Goal: Transaction & Acquisition: Purchase product/service

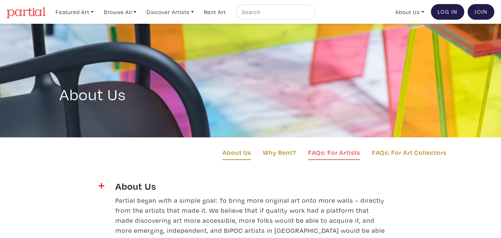
click at [333, 151] on link "FAQs: For Artists" at bounding box center [334, 153] width 52 height 13
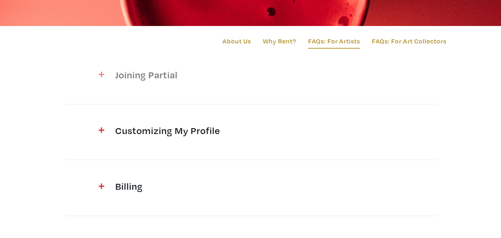
click at [172, 74] on h4 "Joining Partial" at bounding box center [250, 75] width 271 height 12
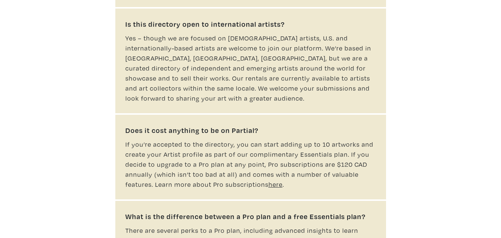
scroll to position [260, 0]
click at [275, 180] on u "here" at bounding box center [276, 184] width 14 height 9
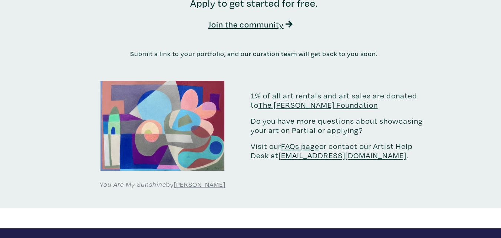
scroll to position [1521, 0]
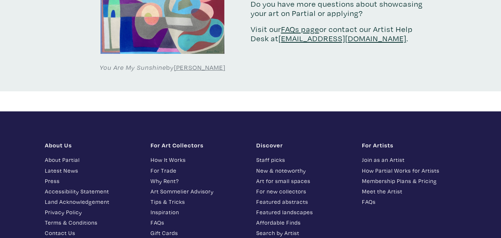
click at [377, 155] on link "Join as an Artist" at bounding box center [409, 159] width 95 height 9
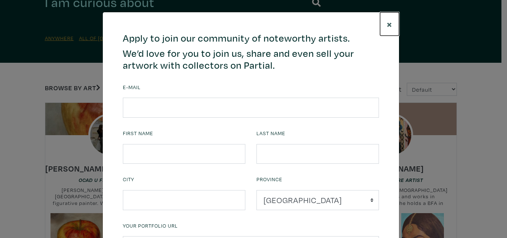
click at [388, 23] on span "×" at bounding box center [390, 23] width 6 height 13
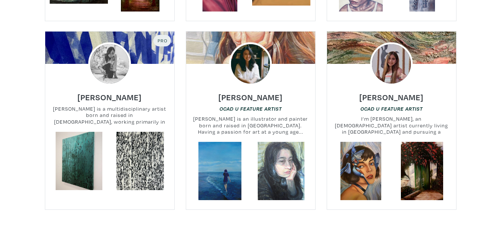
scroll to position [1669, 0]
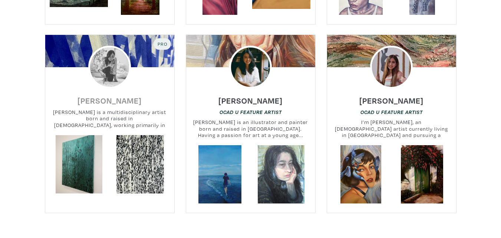
click at [121, 95] on h6 "[PERSON_NAME]" at bounding box center [110, 100] width 64 height 10
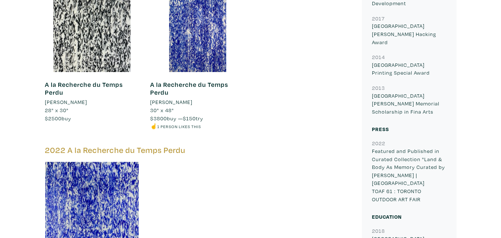
scroll to position [705, 0]
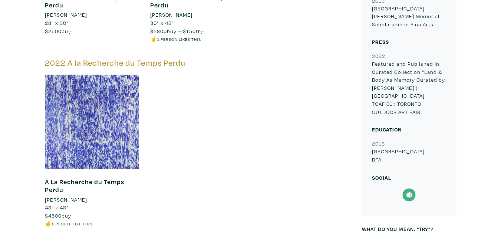
click at [111, 115] on div at bounding box center [92, 122] width 95 height 95
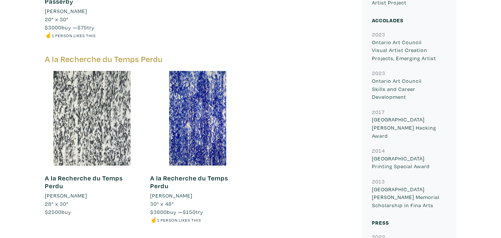
scroll to position [519, 0]
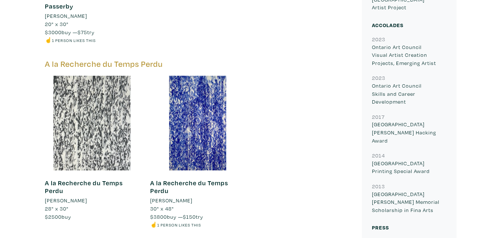
click at [112, 124] on div at bounding box center [92, 123] width 95 height 95
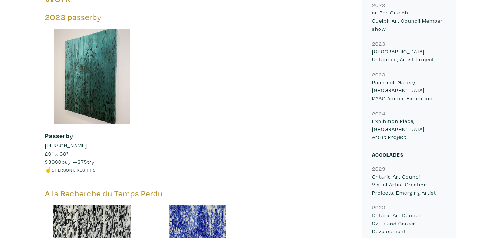
scroll to position [371, 0]
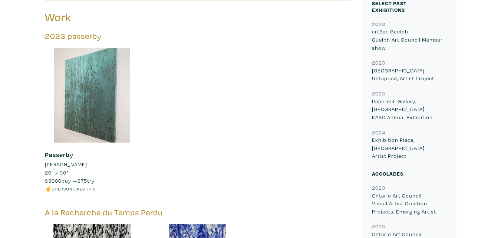
click at [95, 86] on div at bounding box center [92, 95] width 95 height 95
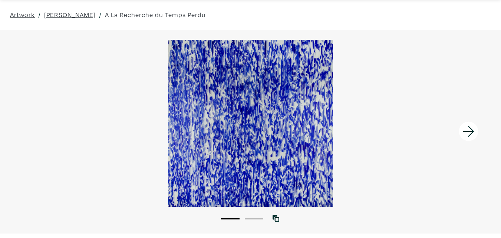
scroll to position [37, 0]
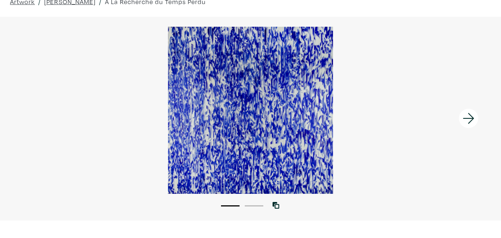
click at [249, 205] on button "2" at bounding box center [254, 205] width 19 height 1
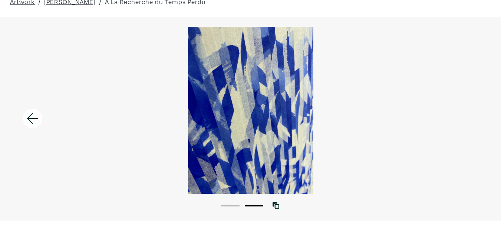
click at [227, 203] on li "1" at bounding box center [230, 204] width 19 height 7
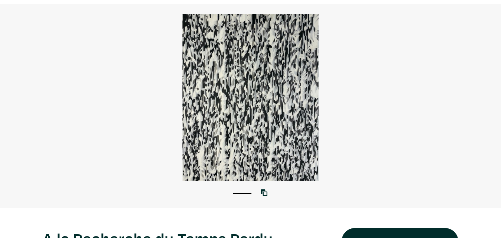
scroll to position [37, 0]
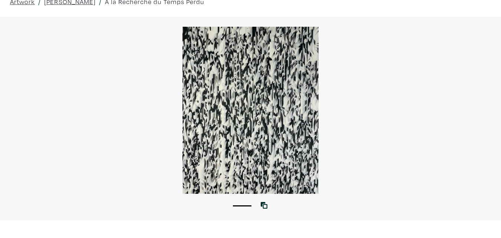
click at [221, 118] on div at bounding box center [250, 110] width 501 height 167
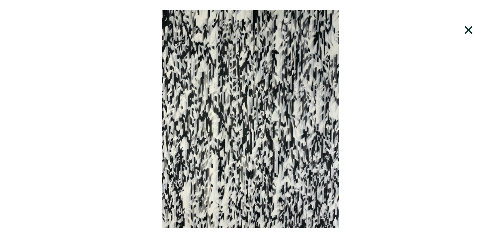
click at [236, 124] on div at bounding box center [250, 119] width 501 height 218
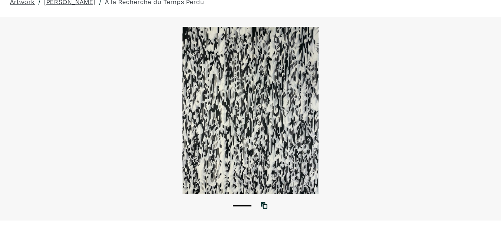
click at [221, 129] on div at bounding box center [250, 110] width 501 height 167
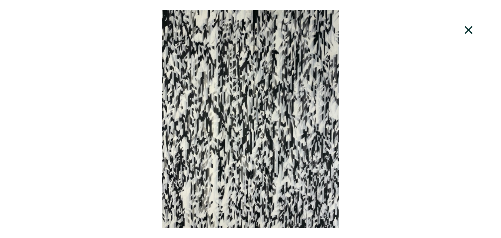
click at [471, 28] on icon at bounding box center [469, 30] width 8 height 8
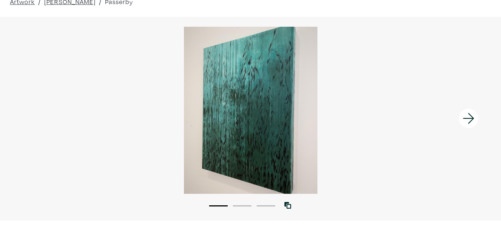
click at [246, 206] on button "2" at bounding box center [242, 205] width 19 height 1
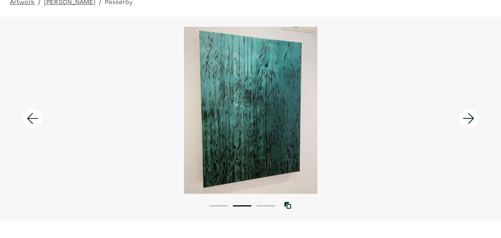
click at [261, 206] on button "3" at bounding box center [266, 205] width 19 height 1
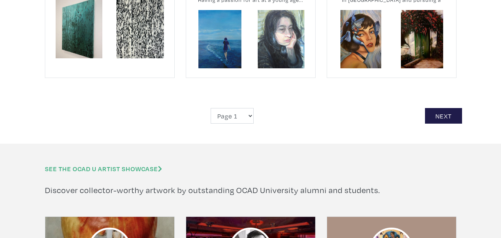
scroll to position [1822, 0]
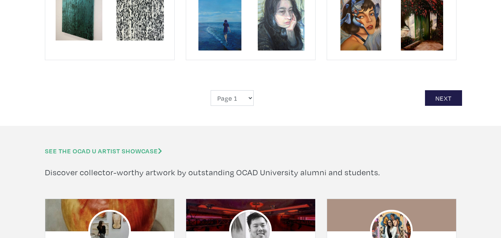
click at [93, 147] on link "See the OCAD U Artist Showcase" at bounding box center [103, 151] width 117 height 9
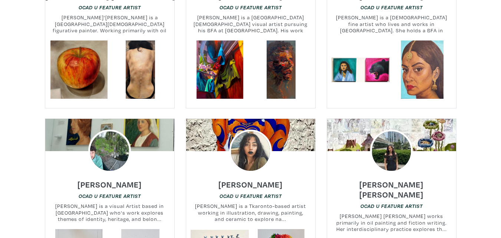
scroll to position [519, 0]
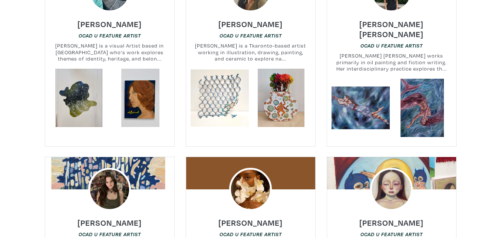
click at [152, 168] on div at bounding box center [109, 189] width 129 height 43
click at [99, 217] on h6 "[PERSON_NAME]" at bounding box center [110, 222] width 64 height 10
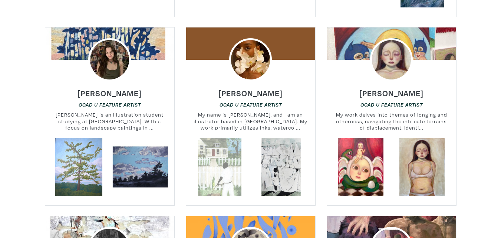
scroll to position [631, 0]
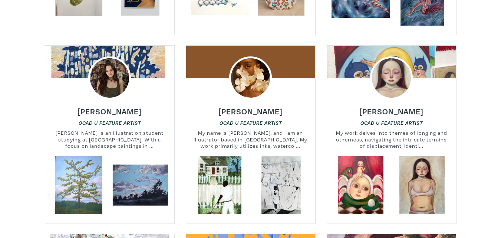
click at [220, 56] on div at bounding box center [250, 77] width 129 height 43
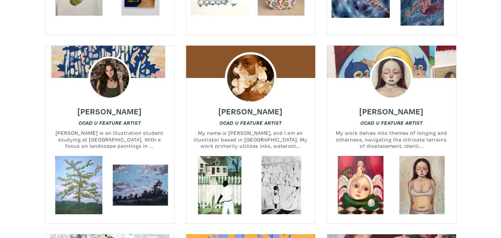
click at [247, 66] on img at bounding box center [251, 78] width 52 height 52
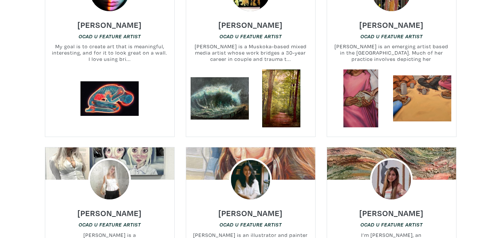
scroll to position [1484, 0]
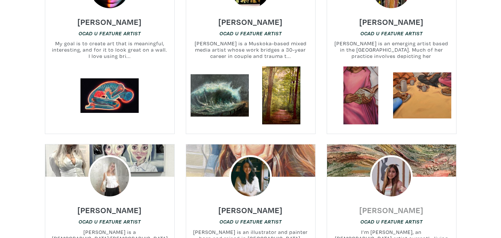
click at [378, 205] on h6 "[PERSON_NAME]" at bounding box center [391, 210] width 64 height 10
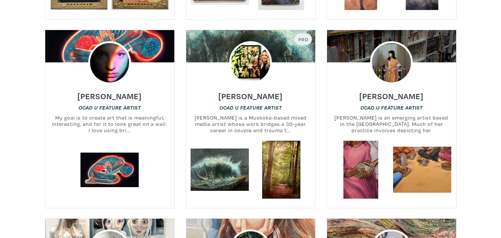
scroll to position [1336, 0]
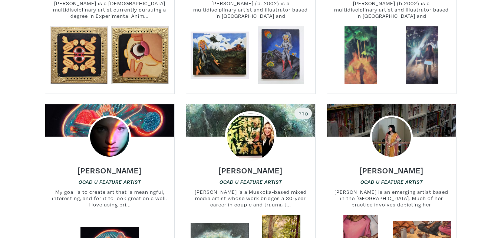
click at [245, 111] on img at bounding box center [251, 137] width 52 height 52
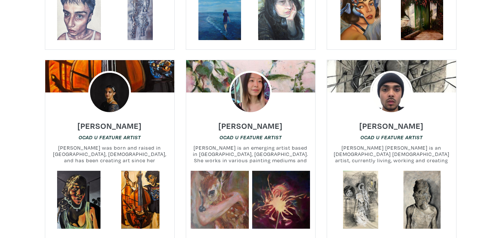
scroll to position [1744, 0]
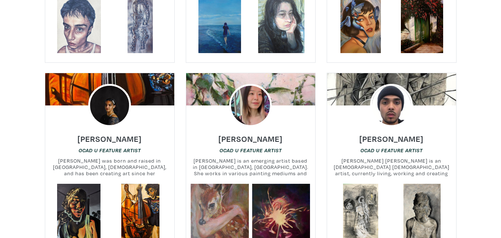
click at [433, 84] on div at bounding box center [391, 105] width 129 height 43
click at [441, 73] on div at bounding box center [391, 89] width 129 height 32
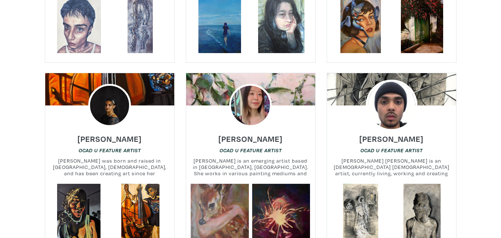
click at [384, 89] on img at bounding box center [392, 106] width 52 height 52
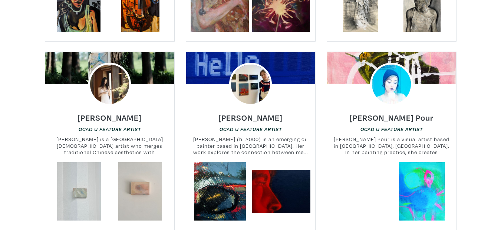
scroll to position [1966, 0]
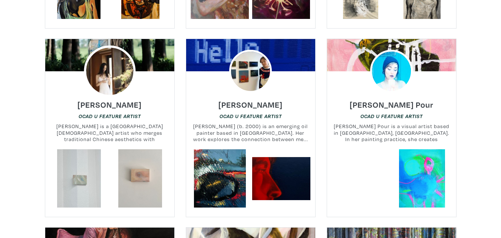
click at [109, 47] on img at bounding box center [110, 72] width 52 height 52
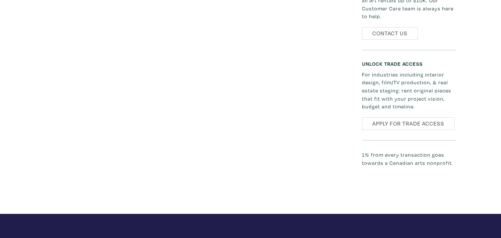
scroll to position [297, 0]
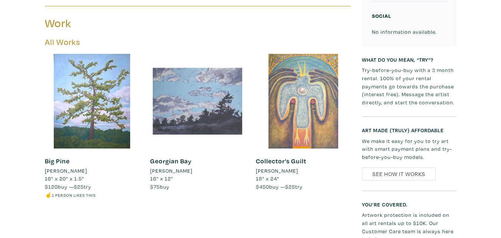
click at [216, 91] on div at bounding box center [197, 101] width 95 height 95
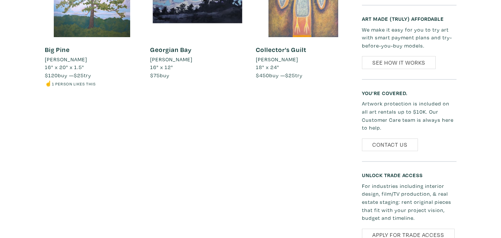
scroll to position [0, 0]
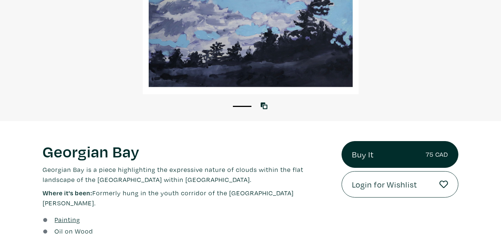
scroll to position [148, 0]
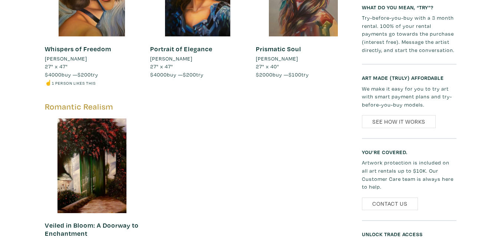
scroll to position [519, 0]
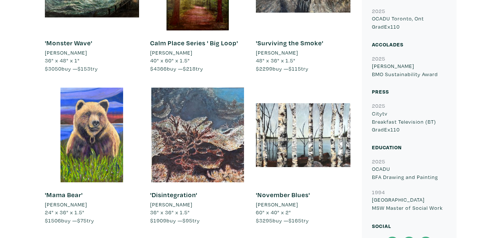
scroll to position [556, 0]
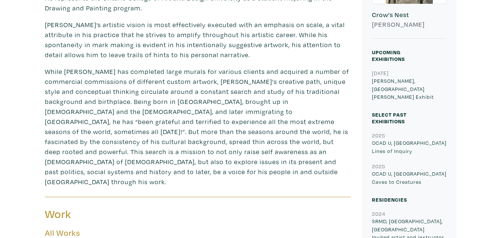
scroll to position [371, 0]
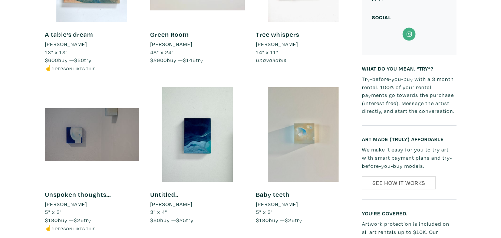
scroll to position [594, 0]
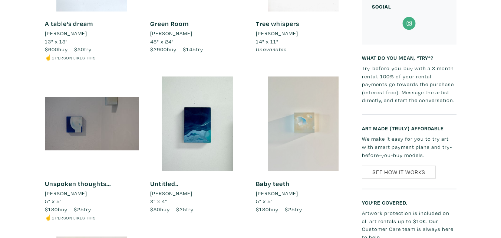
click at [317, 115] on div at bounding box center [303, 123] width 95 height 95
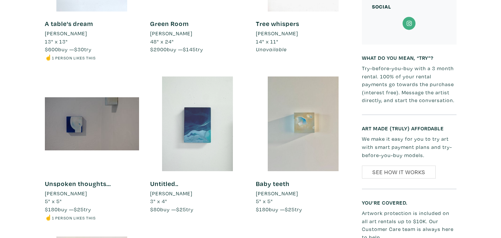
click at [191, 124] on div at bounding box center [197, 123] width 95 height 95
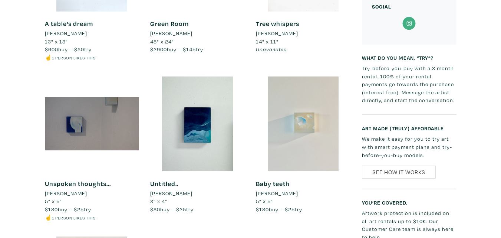
click at [310, 107] on div at bounding box center [303, 123] width 95 height 95
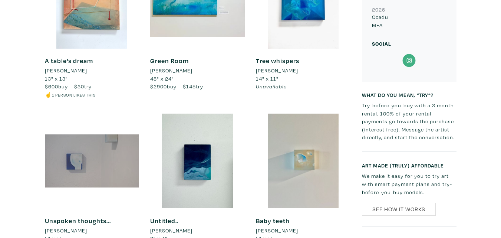
click at [75, 152] on div at bounding box center [92, 161] width 95 height 95
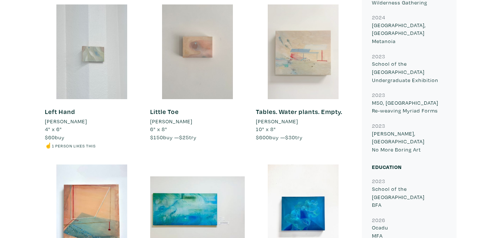
scroll to position [334, 0]
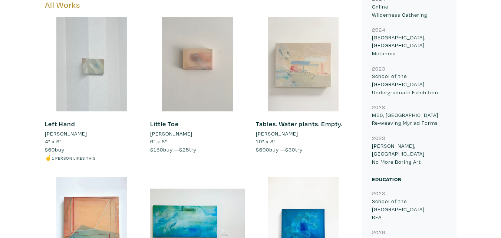
click at [321, 63] on div at bounding box center [303, 64] width 95 height 95
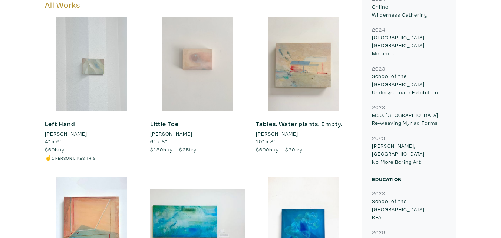
click at [205, 56] on div at bounding box center [197, 64] width 95 height 95
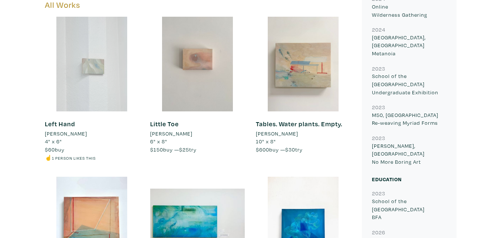
click at [91, 55] on div at bounding box center [92, 64] width 95 height 95
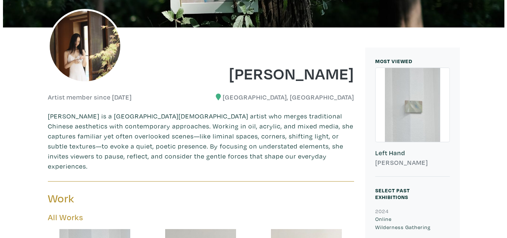
scroll to position [0, 0]
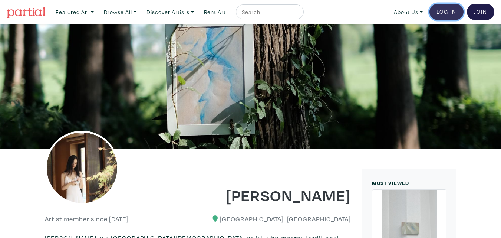
click at [443, 12] on link "Log In" at bounding box center [447, 12] width 34 height 16
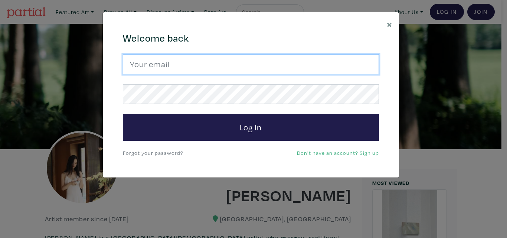
click at [216, 66] on input "email" at bounding box center [251, 64] width 256 height 20
type input "jennifer@jennifernorth.com"
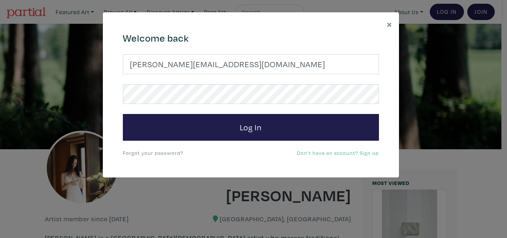
click at [366, 150] on link "Don't have an account? Sign up" at bounding box center [338, 152] width 82 height 7
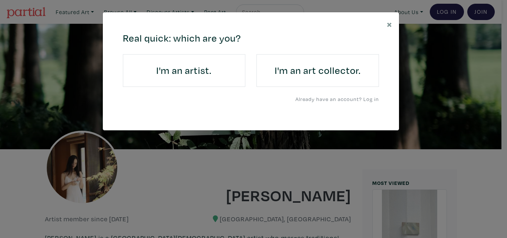
click at [288, 67] on h4 "I'm an art collector." at bounding box center [318, 71] width 102 height 12
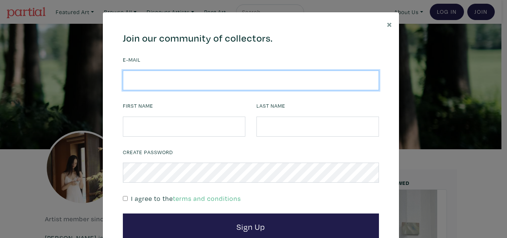
click at [157, 81] on input "email" at bounding box center [251, 80] width 256 height 20
type input "jennifer@jennifernorth.com"
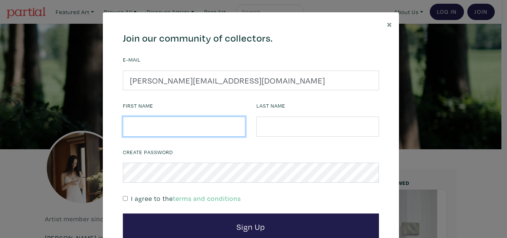
type input "Jennifer"
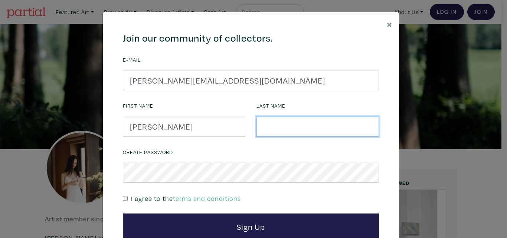
type input "North"
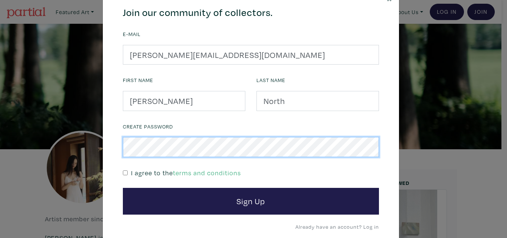
scroll to position [51, 0]
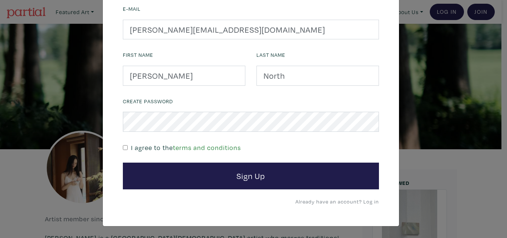
click at [217, 144] on link "terms and conditions" at bounding box center [207, 147] width 68 height 9
click at [123, 147] on input "checkbox" at bounding box center [125, 147] width 5 height 5
checkbox input "true"
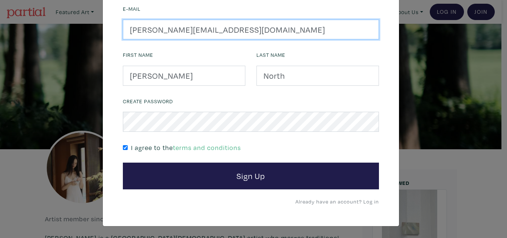
click at [241, 29] on input "jennifer@jennifernorth.com" at bounding box center [251, 30] width 256 height 20
type input "jenknorth@hotmail.com"
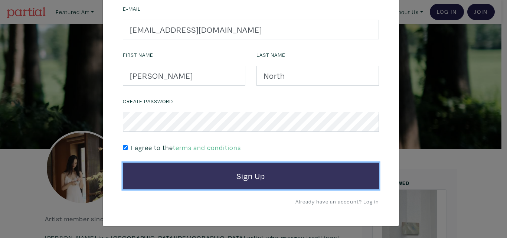
click at [253, 178] on button "Sign Up" at bounding box center [251, 175] width 256 height 27
click at [252, 175] on button "Sign Up" at bounding box center [251, 175] width 256 height 27
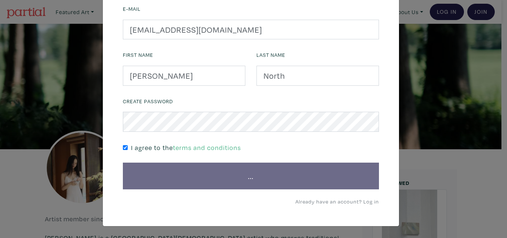
click at [368, 198] on link "Already have an account? Log in" at bounding box center [336, 201] width 83 height 7
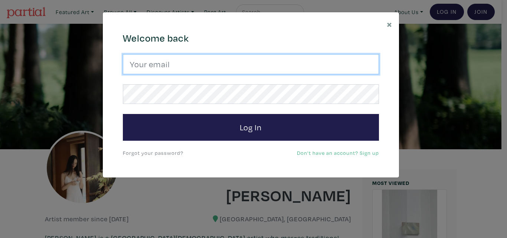
click at [174, 63] on input "email" at bounding box center [251, 64] width 256 height 20
type input "[EMAIL_ADDRESS][DOMAIN_NAME]"
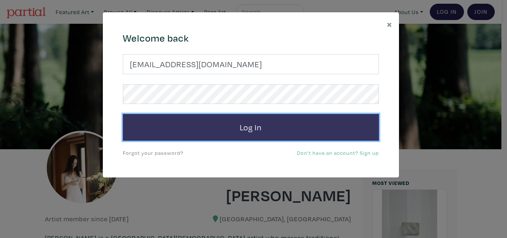
click at [249, 128] on button "Log In" at bounding box center [251, 127] width 256 height 27
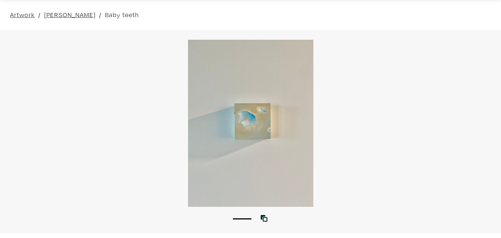
scroll to position [37, 0]
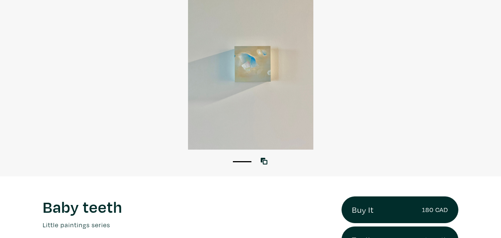
scroll to position [74, 0]
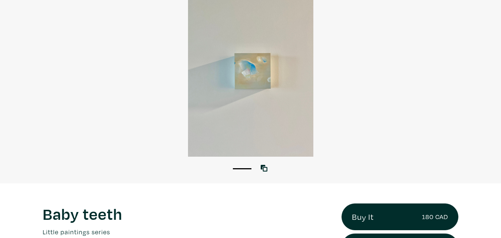
click at [254, 94] on div at bounding box center [250, 73] width 501 height 167
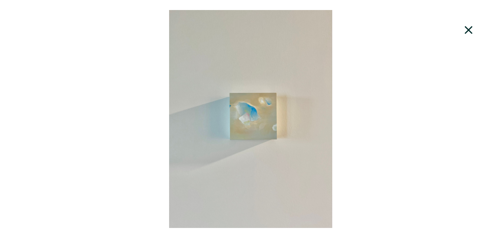
click at [470, 27] on icon at bounding box center [468, 30] width 25 height 20
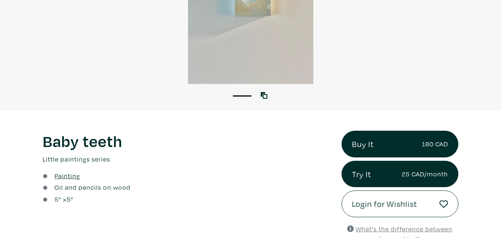
scroll to position [37, 0]
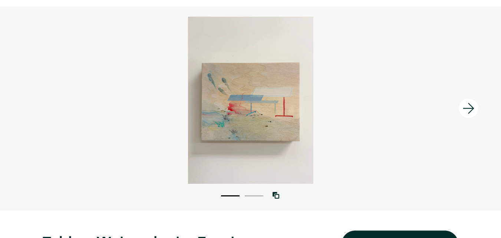
scroll to position [37, 0]
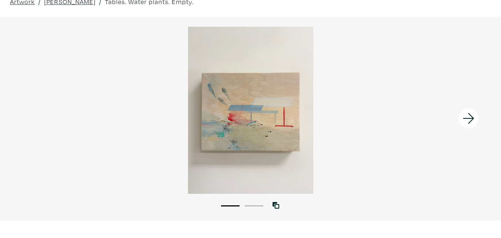
click at [259, 205] on button "2" at bounding box center [254, 205] width 19 height 1
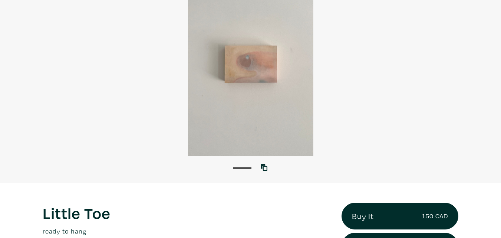
scroll to position [111, 0]
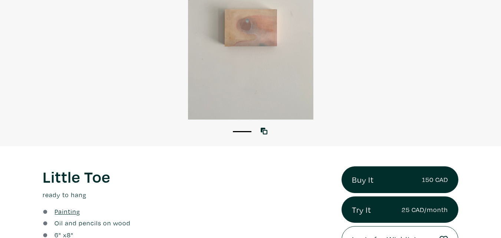
click at [241, 53] on div at bounding box center [250, 36] width 501 height 167
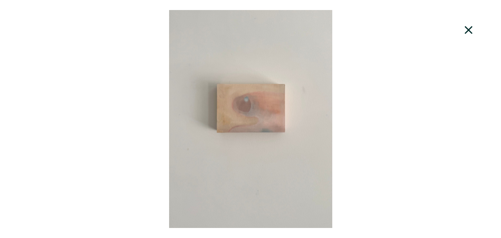
click at [468, 27] on icon at bounding box center [468, 30] width 25 height 20
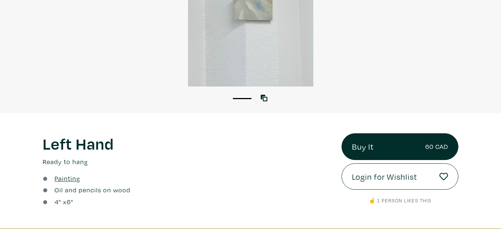
scroll to position [74, 0]
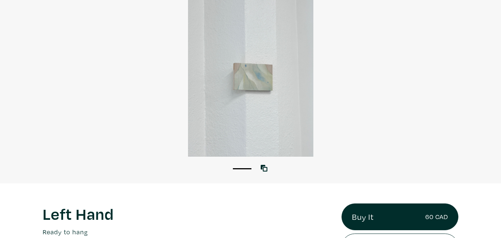
click at [243, 60] on div at bounding box center [250, 73] width 501 height 167
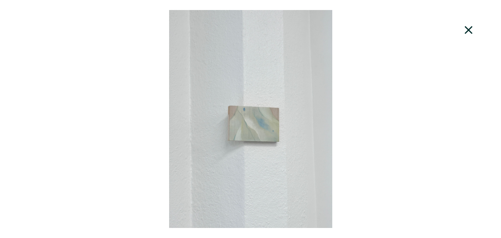
click at [469, 30] on icon at bounding box center [469, 30] width 8 height 8
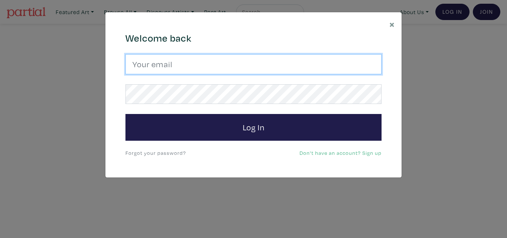
drag, startPoint x: 234, startPoint y: 62, endPoint x: 179, endPoint y: 63, distance: 54.5
click at [234, 62] on input "email" at bounding box center [253, 64] width 256 height 20
type input "jenknorth@hotmail.com"
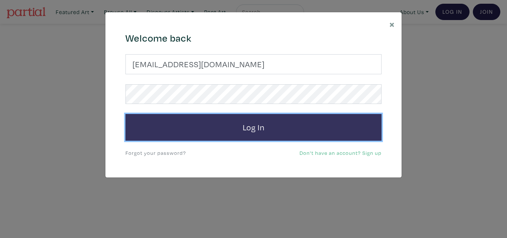
click at [232, 119] on button "Log In" at bounding box center [253, 127] width 256 height 27
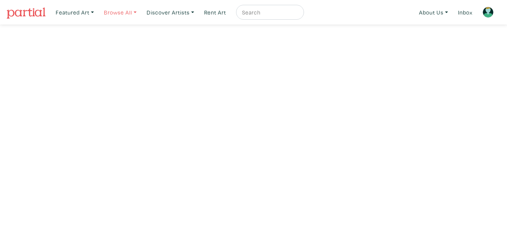
click at [122, 11] on link "Browse All" at bounding box center [120, 12] width 39 height 15
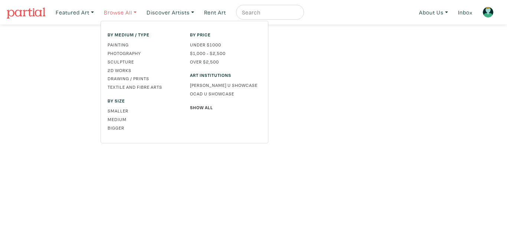
click at [133, 12] on link "Browse All" at bounding box center [120, 12] width 39 height 15
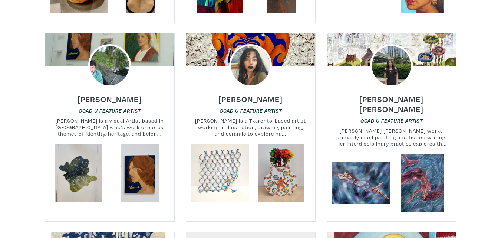
scroll to position [482, 0]
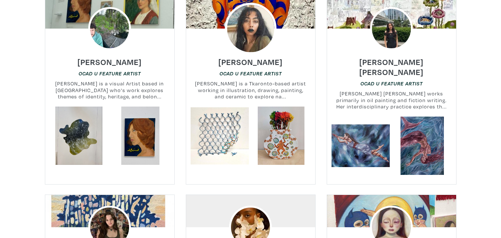
click at [260, 36] on img at bounding box center [251, 29] width 52 height 52
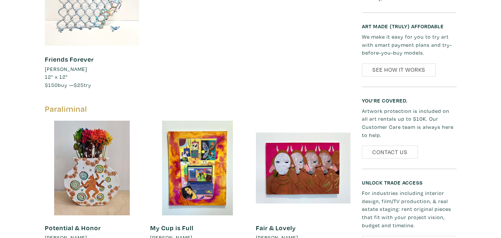
scroll to position [445, 0]
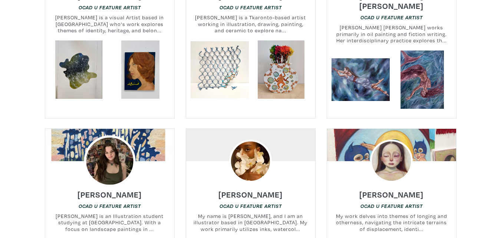
click at [115, 156] on img at bounding box center [110, 161] width 52 height 52
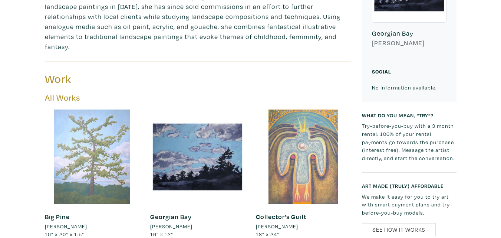
scroll to position [260, 0]
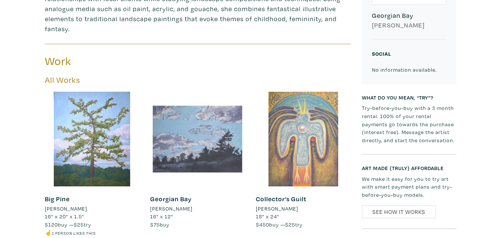
click at [179, 122] on div at bounding box center [197, 139] width 95 height 95
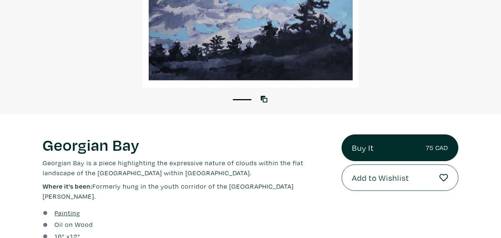
scroll to position [148, 0]
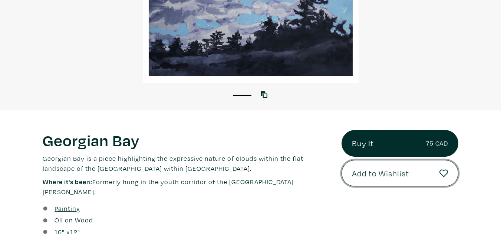
click at [361, 171] on span "Add to Wishlist" at bounding box center [380, 173] width 57 height 13
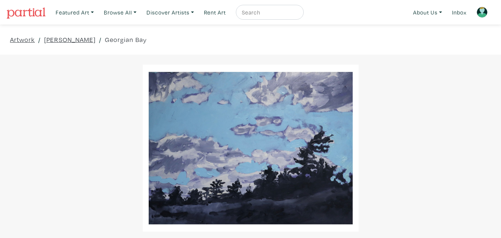
click at [486, 11] on img at bounding box center [482, 12] width 11 height 11
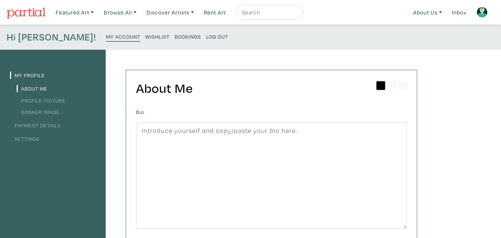
click at [145, 36] on small "Wishlist" at bounding box center [157, 36] width 24 height 7
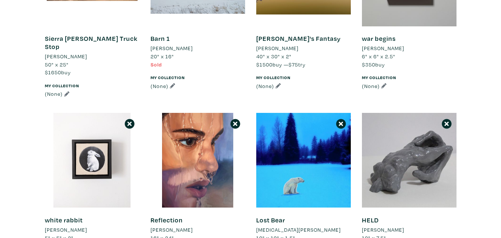
scroll to position [1484, 0]
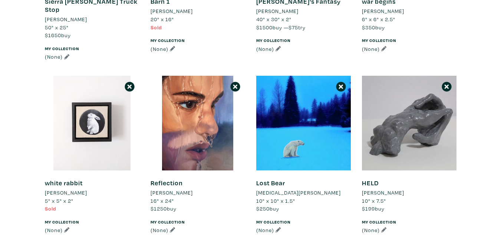
click at [448, 82] on icon at bounding box center [446, 87] width 7 height 10
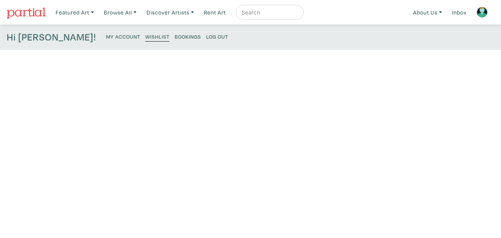
click at [145, 36] on small "Wishlist" at bounding box center [157, 36] width 24 height 7
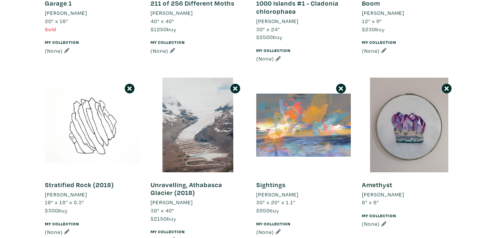
scroll to position [1855, 0]
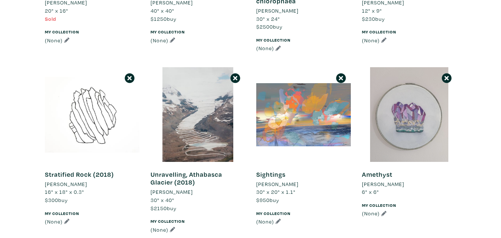
click at [408, 77] on div at bounding box center [409, 114] width 95 height 95
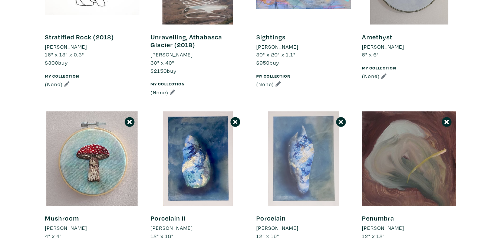
scroll to position [2003, 0]
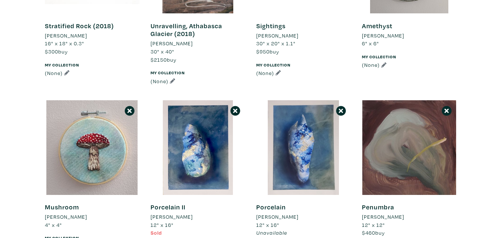
click at [130, 109] on icon at bounding box center [130, 111] width 4 height 4
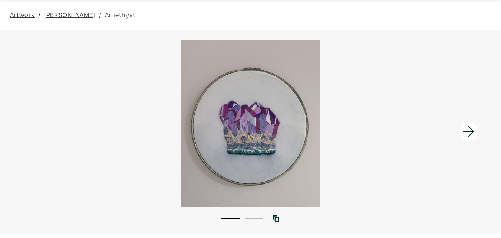
scroll to position [37, 0]
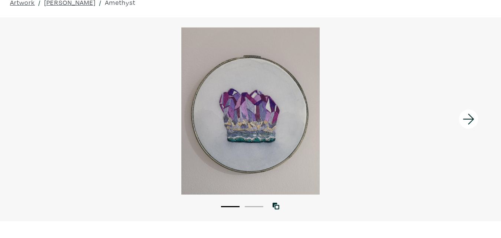
click at [257, 205] on li "2" at bounding box center [254, 205] width 19 height 7
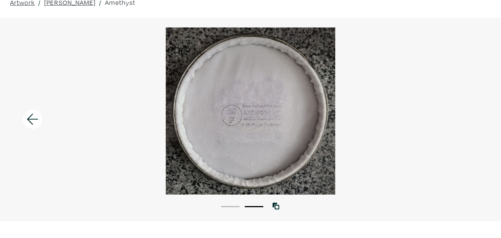
click at [229, 206] on button "1" at bounding box center [230, 206] width 19 height 1
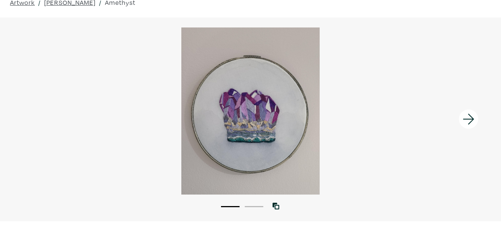
click at [257, 121] on div at bounding box center [250, 110] width 501 height 167
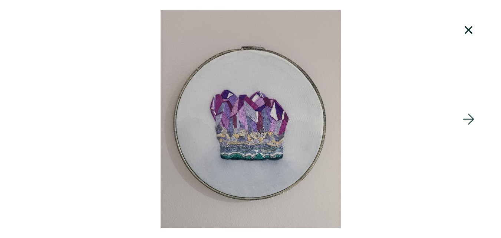
click at [469, 31] on icon at bounding box center [469, 30] width 8 height 8
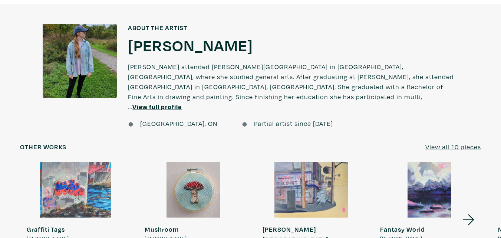
scroll to position [556, 0]
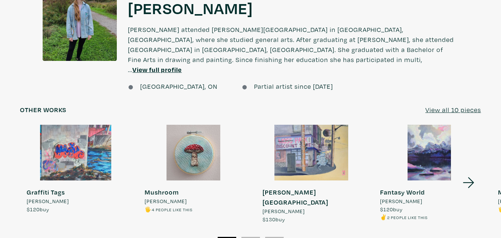
click at [177, 142] on div at bounding box center [193, 153] width 111 height 56
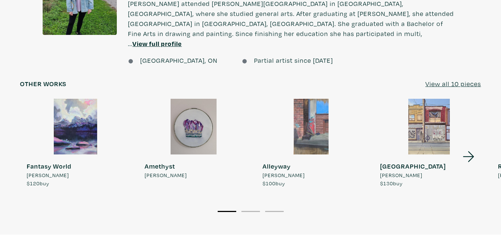
scroll to position [594, 0]
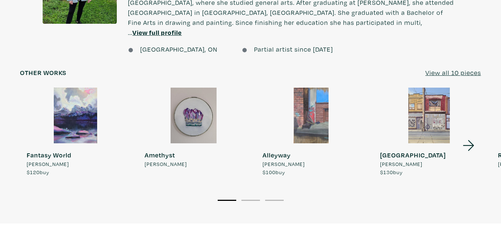
click at [193, 94] on div at bounding box center [193, 116] width 111 height 56
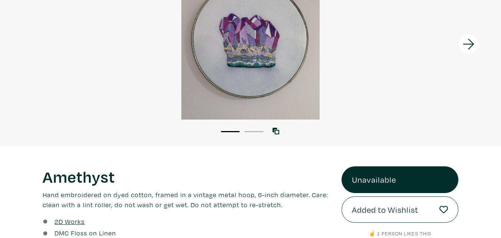
scroll to position [148, 0]
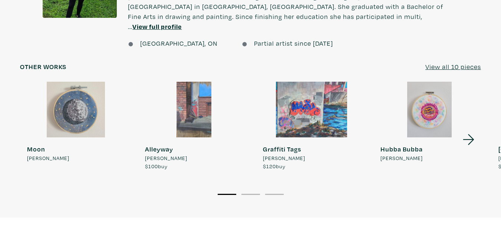
click at [75, 96] on div at bounding box center [75, 110] width 111 height 56
click at [85, 109] on div at bounding box center [75, 110] width 111 height 56
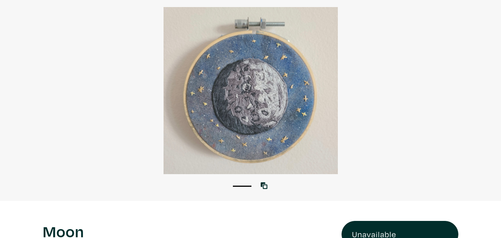
scroll to position [111, 0]
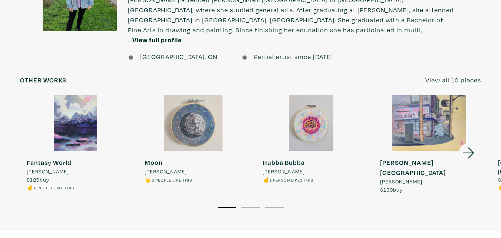
click at [316, 98] on div at bounding box center [311, 123] width 111 height 56
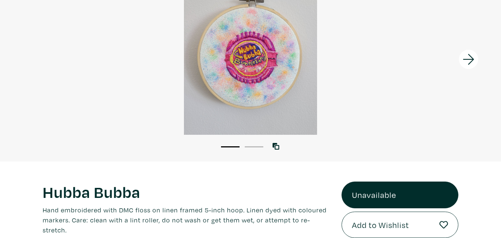
scroll to position [111, 0]
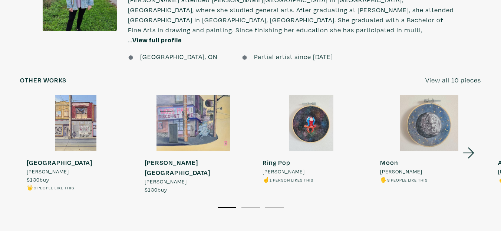
click at [468, 143] on icon at bounding box center [468, 153] width 25 height 20
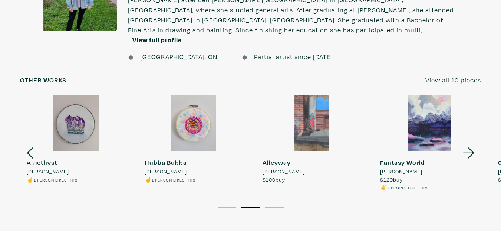
click at [427, 109] on div at bounding box center [429, 123] width 111 height 56
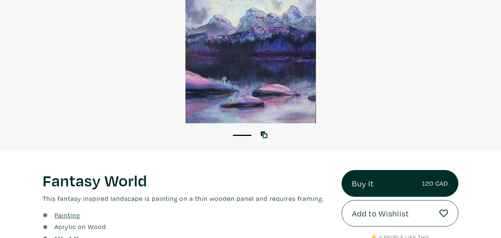
scroll to position [74, 0]
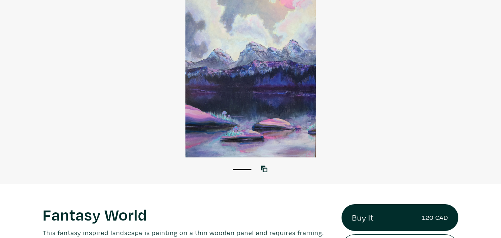
click at [272, 124] on div at bounding box center [250, 73] width 501 height 167
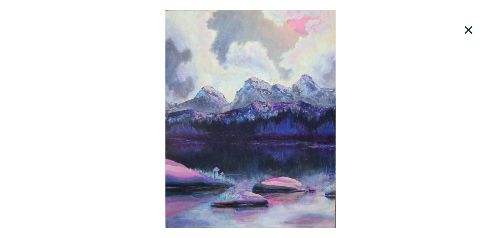
click at [470, 33] on icon at bounding box center [468, 30] width 25 height 20
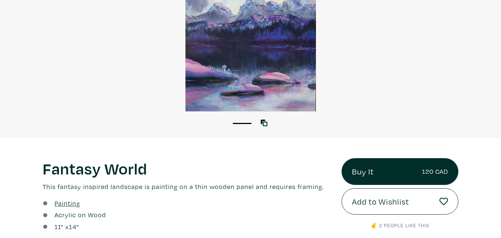
scroll to position [185, 0]
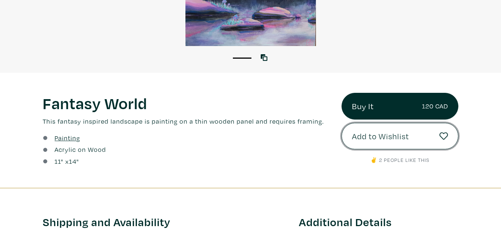
click at [365, 131] on span "Add to Wishlist" at bounding box center [380, 136] width 57 height 13
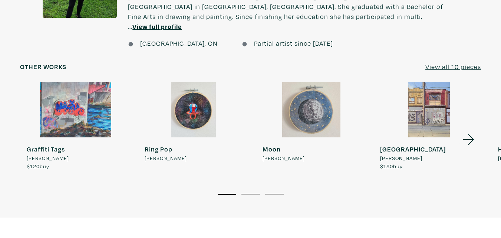
click at [471, 129] on icon at bounding box center [468, 139] width 25 height 20
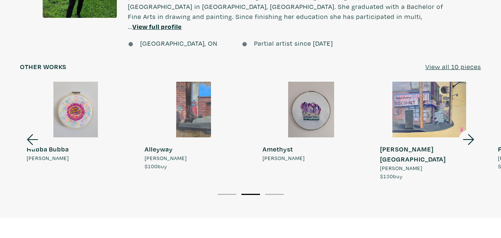
click at [471, 129] on icon at bounding box center [468, 139] width 25 height 20
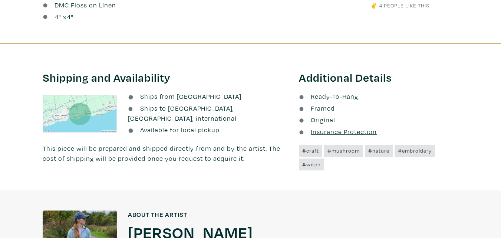
scroll to position [88, 0]
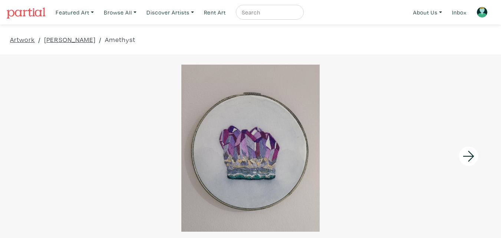
click at [485, 13] on img at bounding box center [482, 12] width 11 height 11
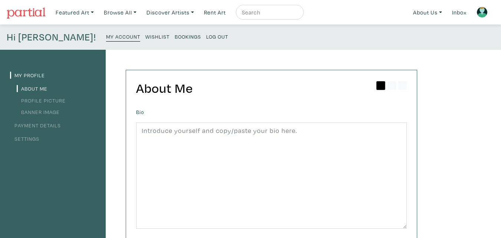
click at [145, 34] on small "Wishlist" at bounding box center [157, 36] width 24 height 7
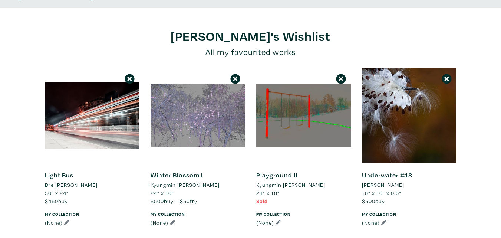
scroll to position [74, 0]
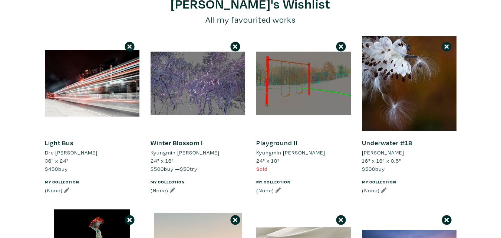
click at [269, 141] on link "Playground II" at bounding box center [276, 142] width 41 height 9
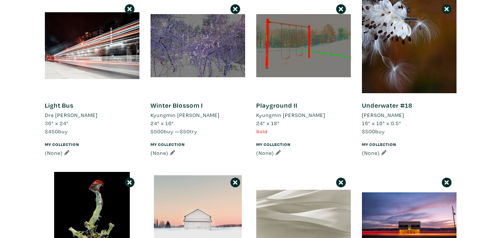
scroll to position [111, 0]
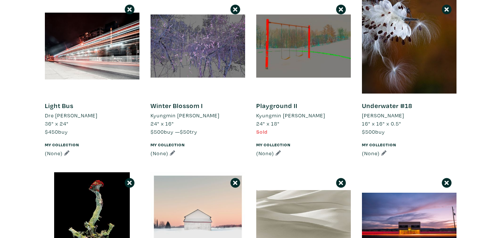
click at [275, 107] on link "Playground II" at bounding box center [276, 105] width 41 height 9
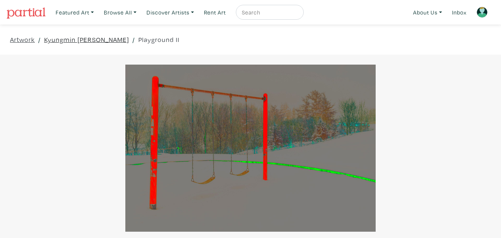
click at [70, 38] on link "Kyungmin [PERSON_NAME]" at bounding box center [86, 40] width 85 height 10
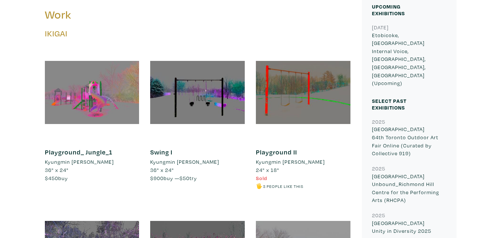
scroll to position [297, 0]
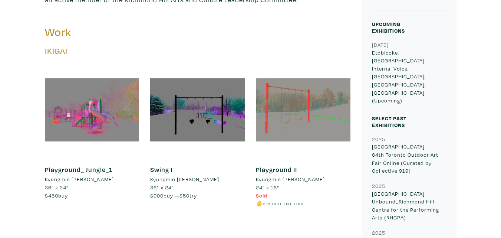
click at [311, 116] on div at bounding box center [303, 110] width 95 height 95
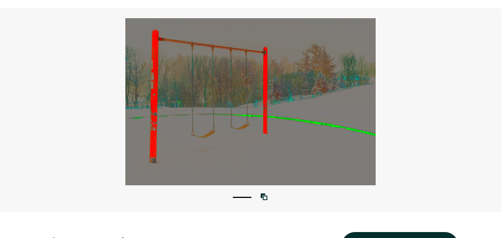
scroll to position [37, 0]
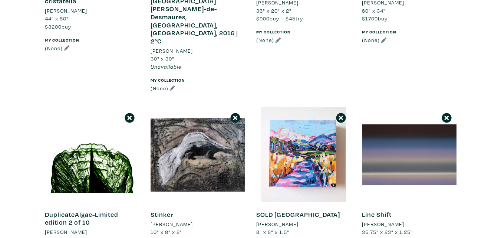
scroll to position [408, 0]
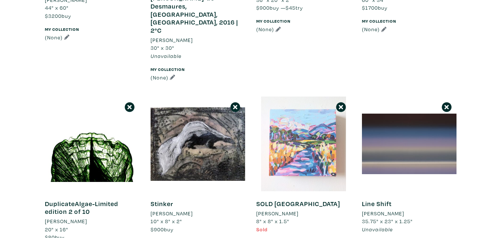
click at [309, 115] on div at bounding box center [303, 143] width 95 height 95
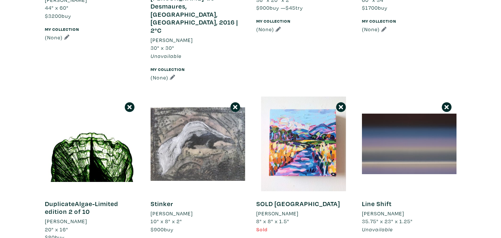
click at [221, 117] on div at bounding box center [198, 143] width 95 height 95
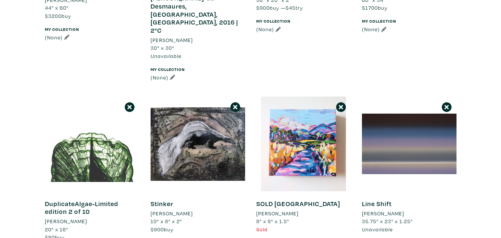
click at [110, 120] on div at bounding box center [92, 143] width 95 height 95
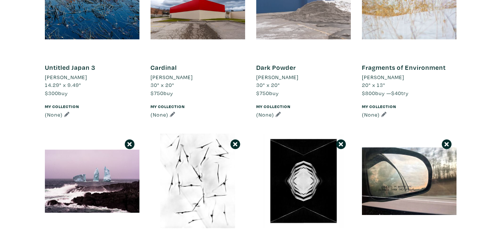
scroll to position [1076, 0]
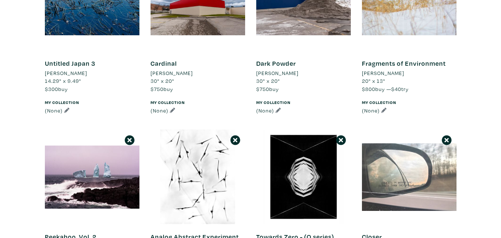
click at [419, 129] on div at bounding box center [409, 176] width 95 height 95
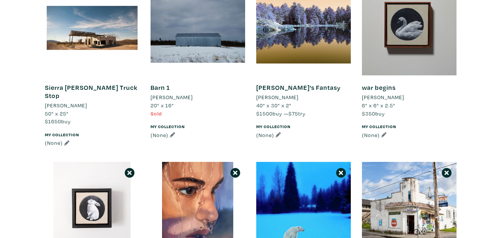
scroll to position [1298, 0]
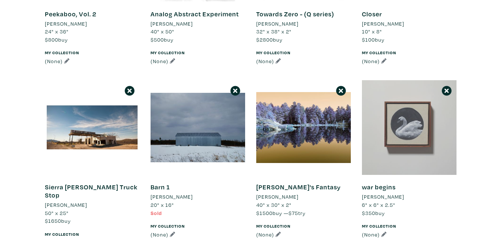
click at [402, 94] on div at bounding box center [409, 127] width 95 height 95
click at [413, 100] on div at bounding box center [409, 127] width 95 height 95
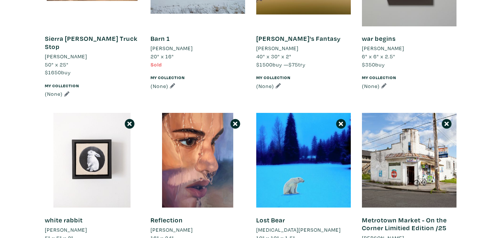
scroll to position [1484, 0]
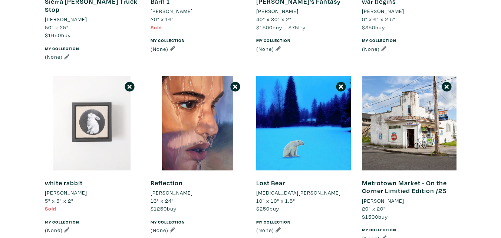
click at [94, 84] on div at bounding box center [92, 123] width 95 height 95
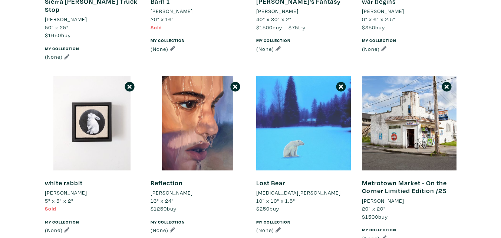
click at [308, 88] on div at bounding box center [303, 123] width 95 height 95
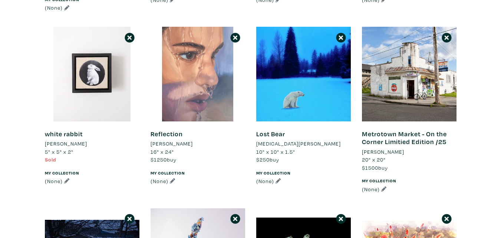
scroll to position [1521, 0]
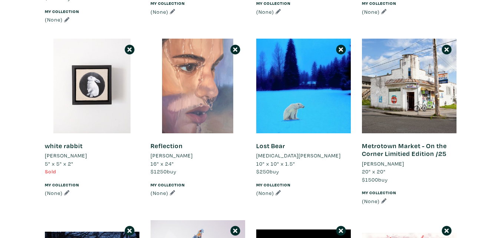
click at [203, 58] on div at bounding box center [198, 86] width 95 height 95
click at [206, 44] on div at bounding box center [198, 86] width 95 height 95
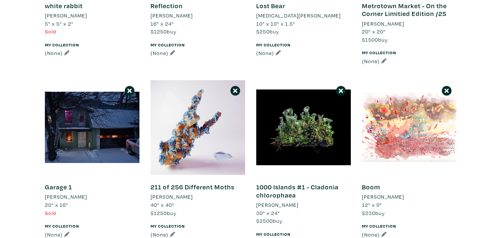
scroll to position [1669, 0]
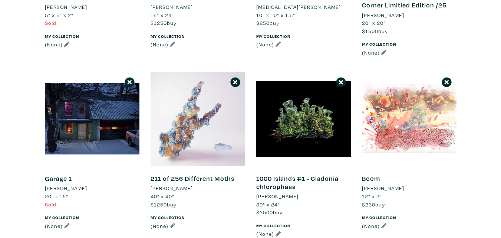
click at [193, 88] on div at bounding box center [198, 119] width 95 height 95
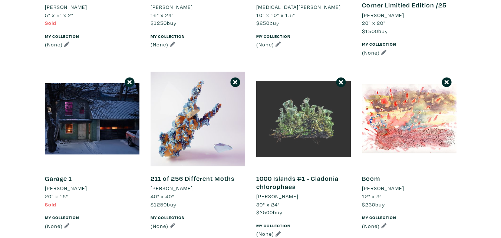
click at [308, 72] on div at bounding box center [303, 119] width 95 height 95
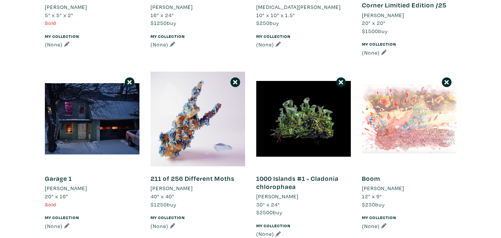
click at [405, 72] on div at bounding box center [409, 119] width 95 height 95
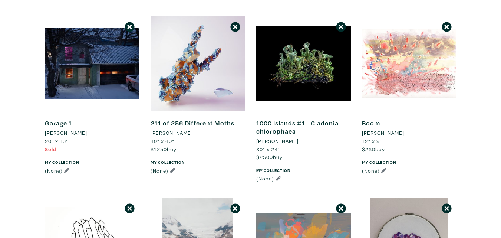
scroll to position [1707, 0]
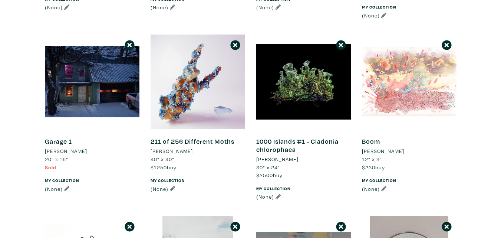
click at [416, 55] on div at bounding box center [409, 82] width 95 height 95
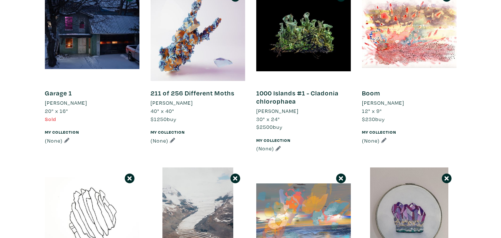
scroll to position [1855, 0]
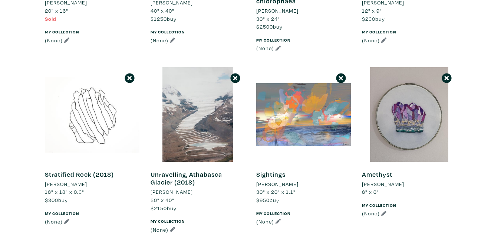
click at [83, 78] on div at bounding box center [92, 114] width 95 height 95
click at [88, 72] on div at bounding box center [92, 114] width 95 height 95
click at [108, 71] on div at bounding box center [92, 114] width 95 height 95
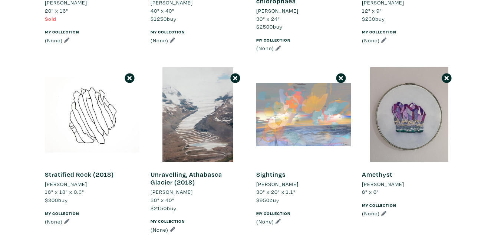
click at [303, 67] on div at bounding box center [303, 114] width 95 height 95
click at [322, 67] on div at bounding box center [303, 114] width 95 height 95
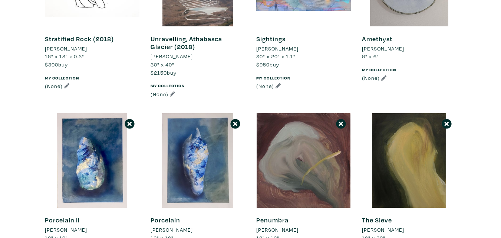
scroll to position [2003, 0]
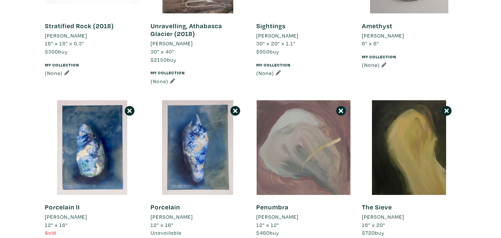
click at [289, 104] on div at bounding box center [303, 147] width 95 height 95
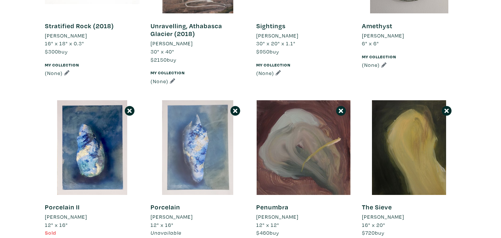
click at [196, 100] on div at bounding box center [198, 147] width 95 height 95
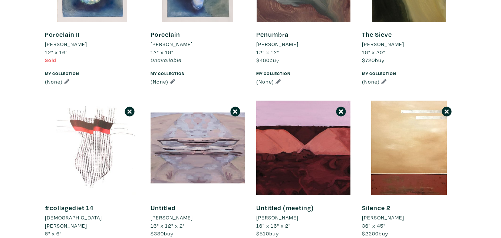
scroll to position [2189, 0]
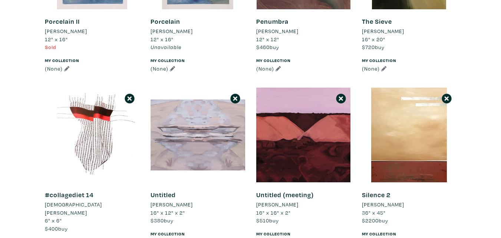
click at [213, 121] on div at bounding box center [198, 135] width 95 height 95
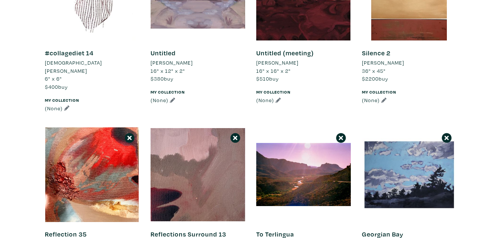
scroll to position [2337, 0]
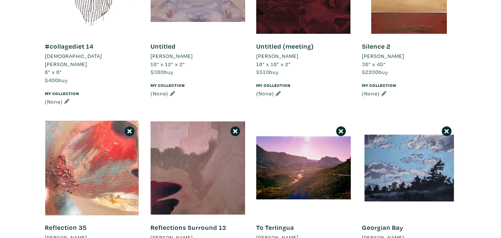
click at [108, 121] on div at bounding box center [92, 168] width 95 height 95
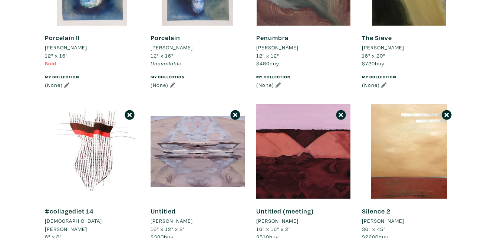
scroll to position [2189, 0]
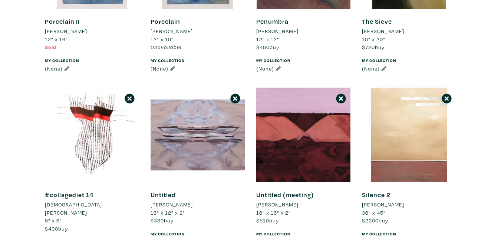
click at [438, 88] on div at bounding box center [409, 135] width 95 height 95
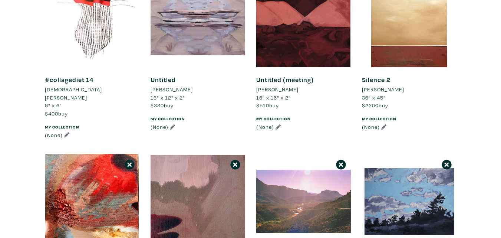
scroll to position [2263, 0]
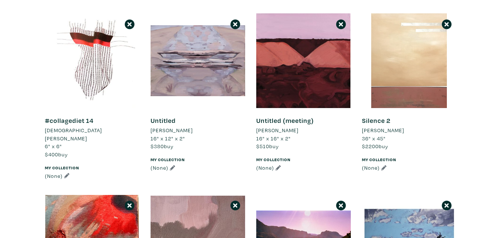
click at [407, 29] on div at bounding box center [409, 60] width 95 height 95
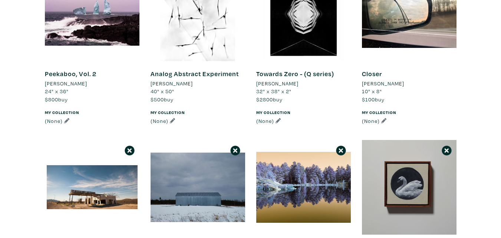
scroll to position [1039, 0]
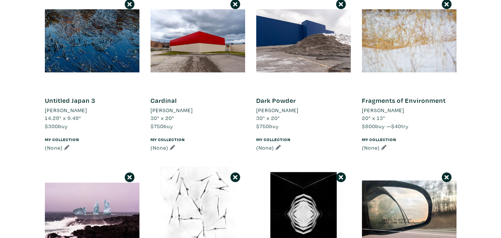
click at [222, 188] on div at bounding box center [198, 214] width 95 height 95
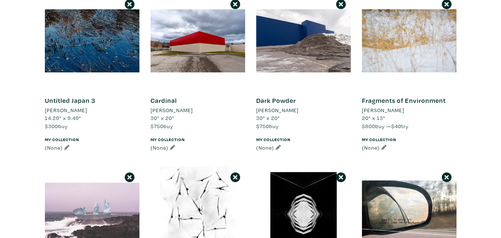
click at [88, 180] on div at bounding box center [92, 214] width 95 height 95
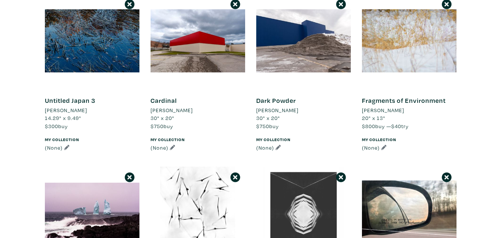
click at [288, 172] on div at bounding box center [303, 214] width 95 height 95
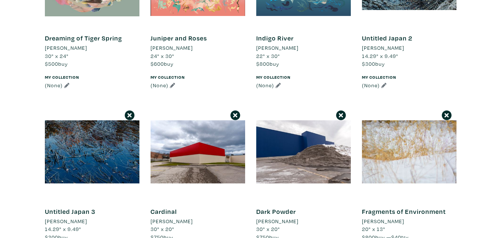
scroll to position [927, 0]
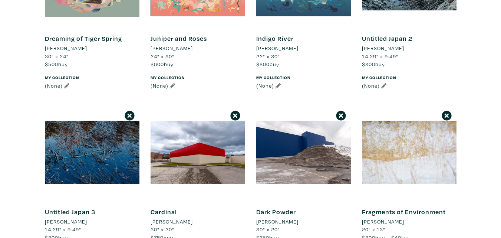
click at [411, 116] on div at bounding box center [409, 152] width 95 height 95
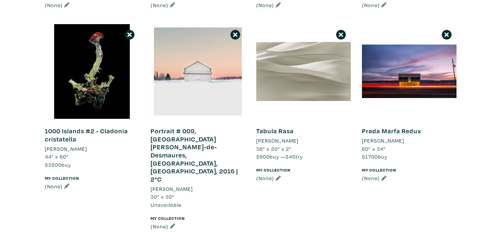
scroll to position [260, 0]
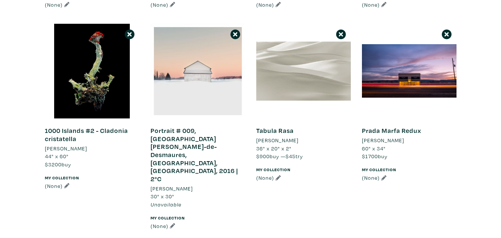
click at [325, 75] on div at bounding box center [303, 71] width 95 height 95
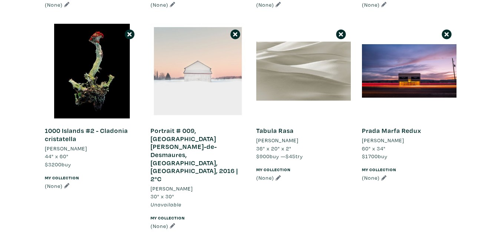
click at [215, 89] on div at bounding box center [198, 71] width 95 height 95
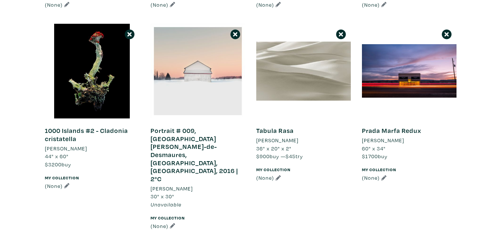
click at [165, 137] on link "Portrait # 009, Saint-Augustin-de-Desmaures, Québec, Canada, 2016 | 2°C" at bounding box center [195, 154] width 88 height 57
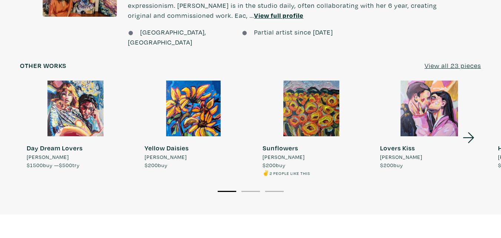
scroll to position [668, 0]
click at [470, 127] on icon at bounding box center [468, 137] width 25 height 20
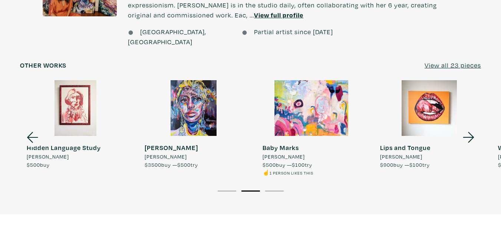
click at [466, 132] on icon at bounding box center [468, 137] width 11 height 11
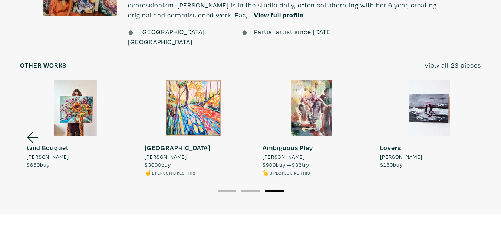
click at [466, 110] on link "Lovers Montina Hussey $150 buy" at bounding box center [429, 124] width 111 height 88
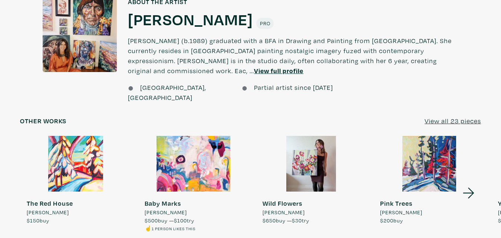
scroll to position [594, 0]
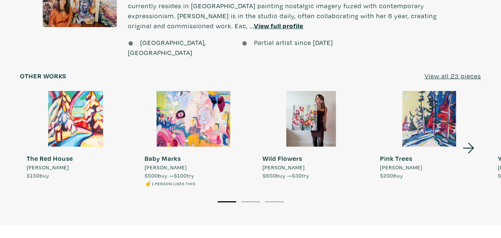
click at [439, 100] on div at bounding box center [429, 119] width 111 height 56
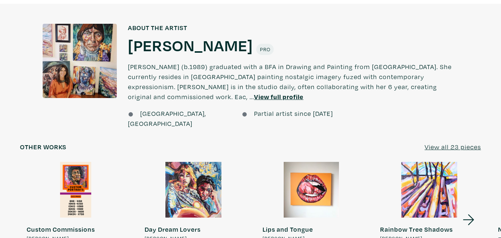
scroll to position [631, 0]
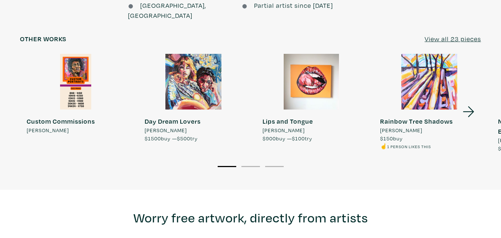
click at [435, 75] on div at bounding box center [429, 82] width 111 height 56
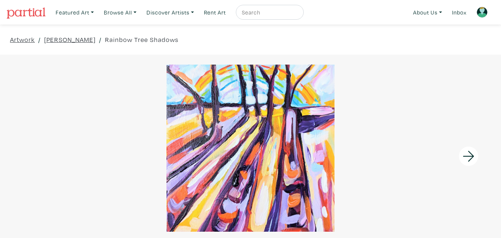
click at [464, 149] on icon at bounding box center [468, 156] width 25 height 20
click at [467, 152] on icon at bounding box center [468, 156] width 25 height 20
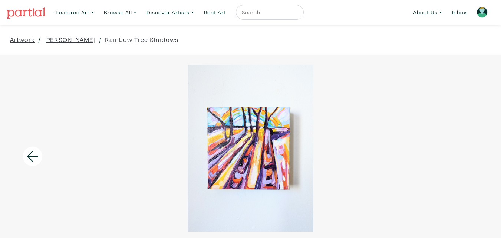
click at [467, 152] on div at bounding box center [250, 148] width 501 height 167
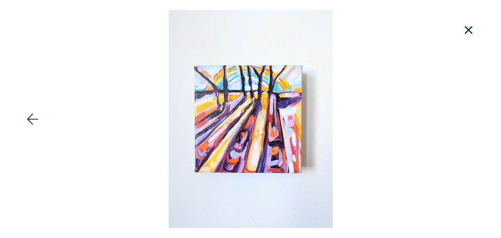
click at [468, 32] on icon at bounding box center [468, 30] width 25 height 20
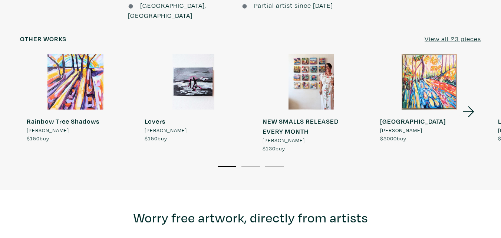
scroll to position [631, 0]
click at [469, 102] on icon at bounding box center [468, 112] width 25 height 20
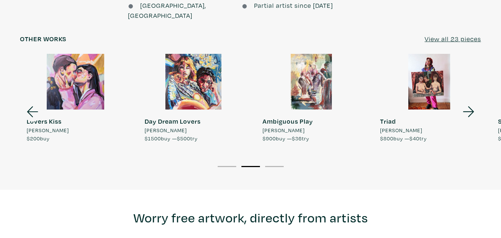
click at [469, 102] on icon at bounding box center [468, 112] width 25 height 20
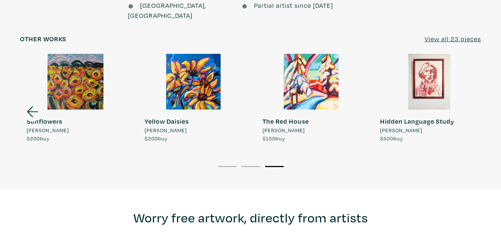
click at [313, 75] on div at bounding box center [311, 82] width 111 height 56
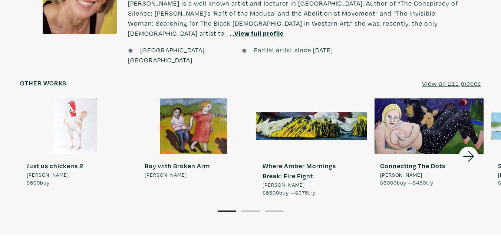
scroll to position [594, 0]
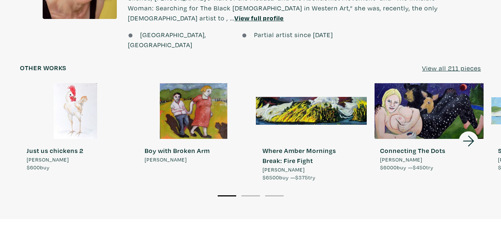
click at [470, 131] on icon at bounding box center [468, 141] width 25 height 20
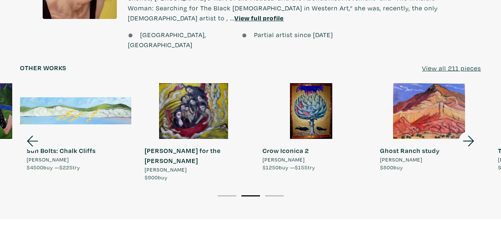
click at [469, 135] on icon at bounding box center [468, 140] width 11 height 11
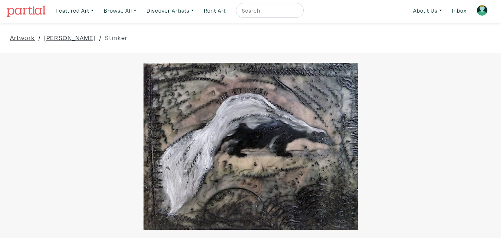
scroll to position [0, 0]
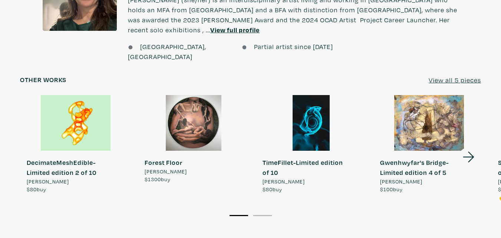
scroll to position [705, 0]
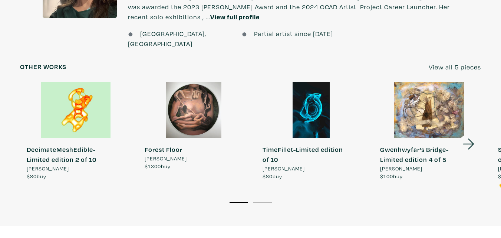
click at [467, 136] on icon at bounding box center [468, 144] width 25 height 20
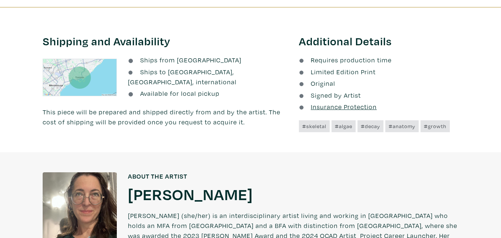
scroll to position [334, 0]
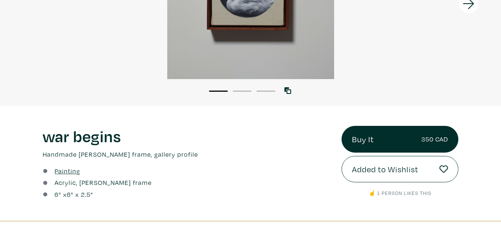
scroll to position [74, 0]
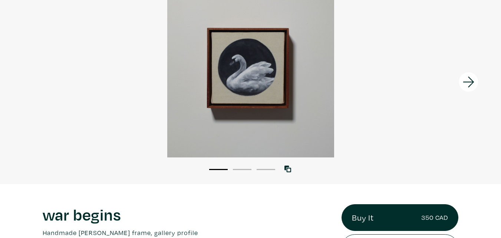
click at [238, 169] on button "2" at bounding box center [242, 169] width 19 height 1
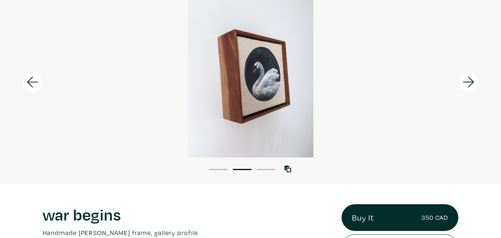
click at [263, 169] on button "3" at bounding box center [266, 169] width 19 height 1
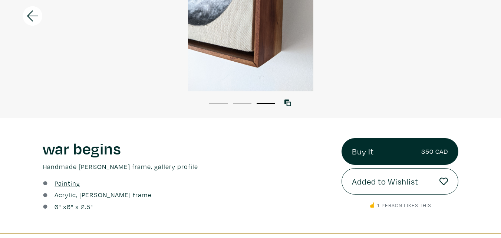
scroll to position [111, 0]
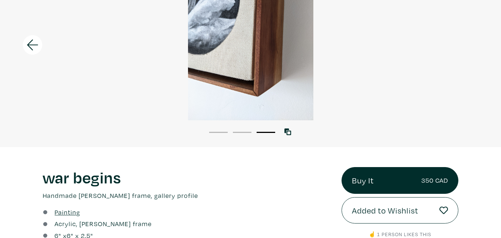
click at [245, 135] on li "2" at bounding box center [242, 131] width 19 height 7
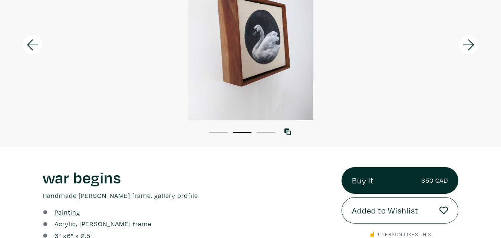
click at [224, 131] on li "1" at bounding box center [218, 131] width 19 height 7
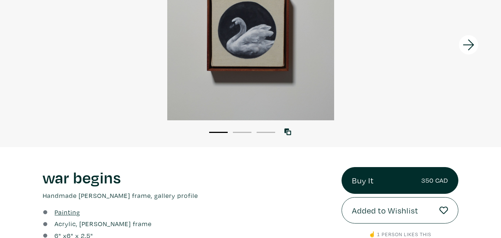
click at [256, 85] on div at bounding box center [250, 36] width 501 height 167
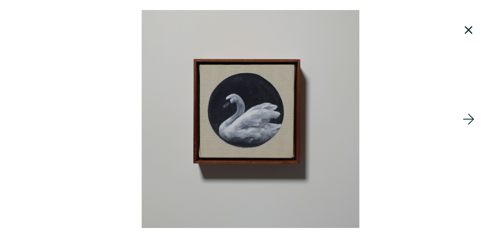
scroll to position [37, 0]
click at [468, 30] on icon at bounding box center [469, 30] width 8 height 8
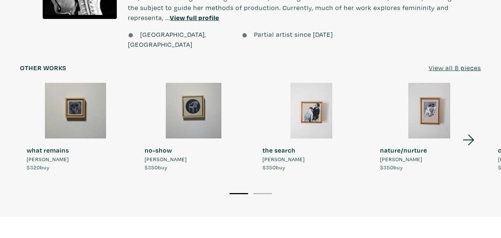
scroll to position [631, 0]
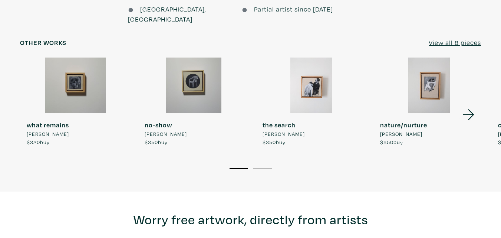
click at [467, 105] on icon at bounding box center [468, 115] width 25 height 20
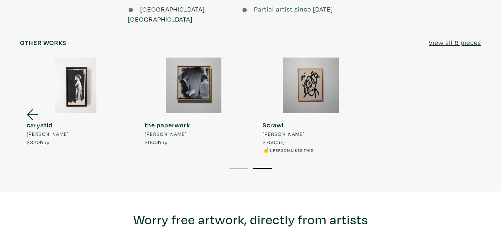
click at [35, 105] on icon at bounding box center [32, 115] width 25 height 20
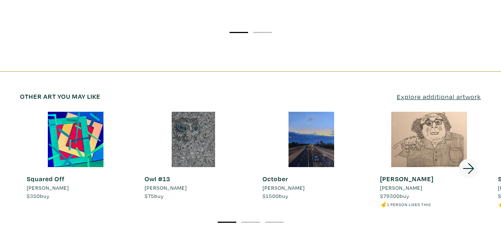
scroll to position [1039, 0]
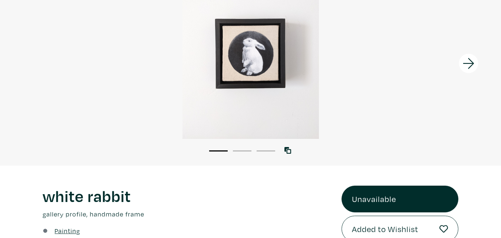
scroll to position [111, 0]
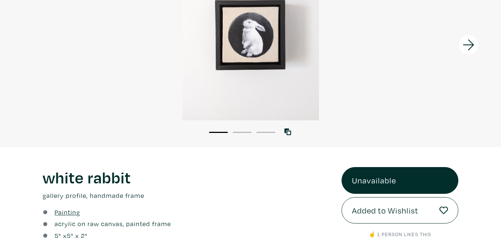
click at [237, 130] on li "2" at bounding box center [242, 131] width 19 height 7
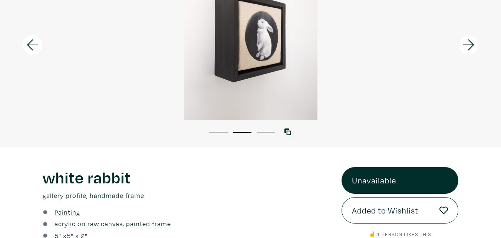
click at [265, 130] on li "3" at bounding box center [266, 131] width 19 height 7
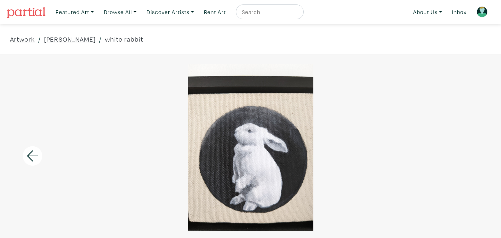
scroll to position [0, 0]
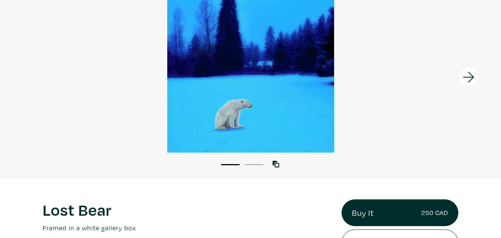
scroll to position [74, 0]
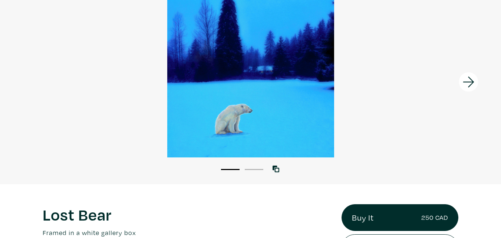
click at [252, 168] on li "2" at bounding box center [254, 168] width 19 height 7
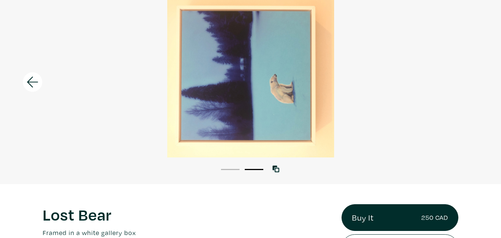
click at [235, 168] on li "1" at bounding box center [230, 168] width 19 height 7
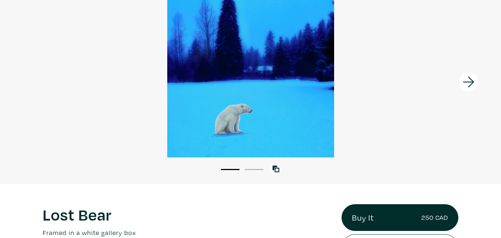
click at [473, 77] on icon at bounding box center [468, 82] width 25 height 20
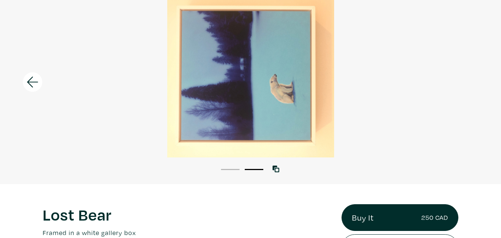
click at [473, 77] on div at bounding box center [250, 73] width 501 height 167
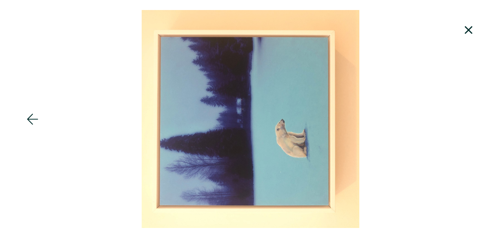
click at [470, 24] on icon at bounding box center [468, 30] width 25 height 20
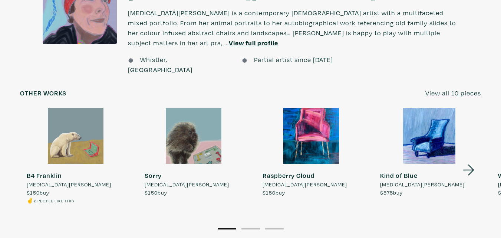
scroll to position [605, 0]
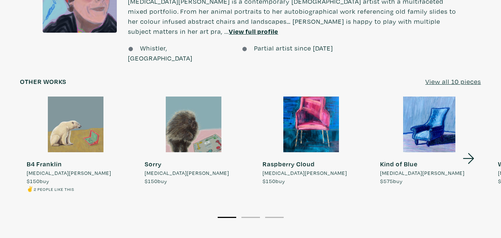
click at [471, 148] on icon at bounding box center [468, 158] width 25 height 20
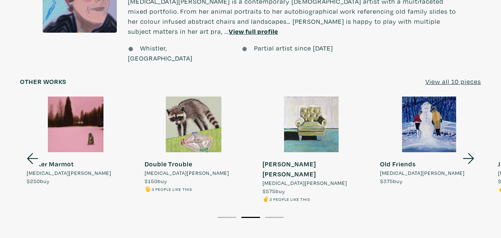
click at [470, 153] on icon at bounding box center [468, 158] width 11 height 11
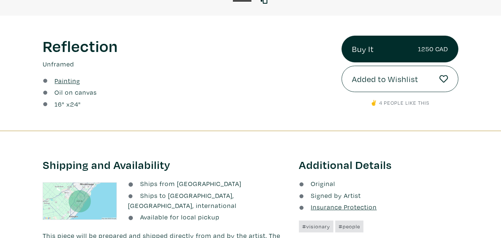
scroll to position [223, 0]
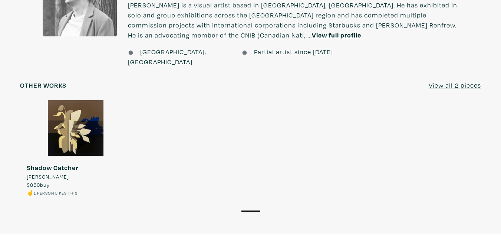
scroll to position [594, 0]
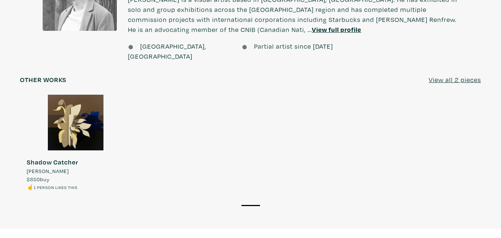
click at [71, 111] on div at bounding box center [75, 123] width 111 height 56
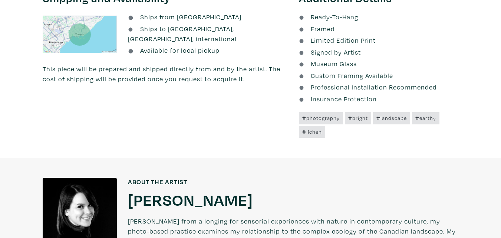
scroll to position [280, 0]
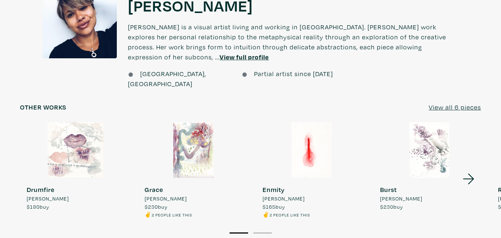
scroll to position [594, 0]
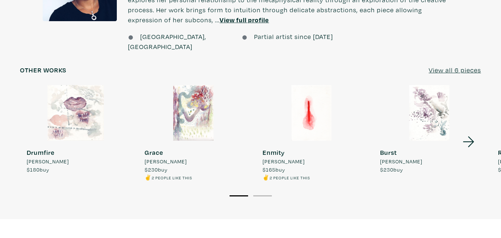
click at [466, 132] on icon at bounding box center [468, 142] width 25 height 20
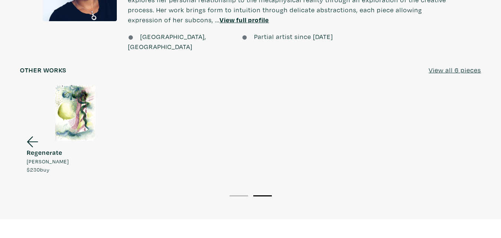
click at [35, 132] on icon at bounding box center [32, 142] width 25 height 20
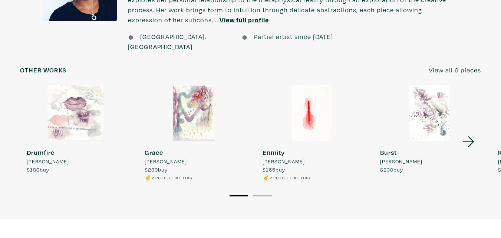
click at [262, 191] on li "2" at bounding box center [262, 194] width 19 height 7
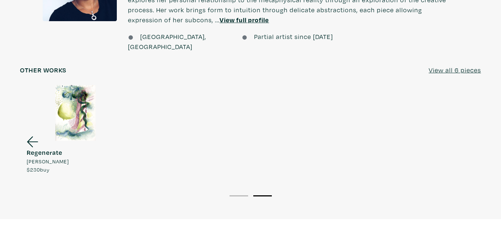
click at [244, 191] on li "1" at bounding box center [239, 194] width 19 height 7
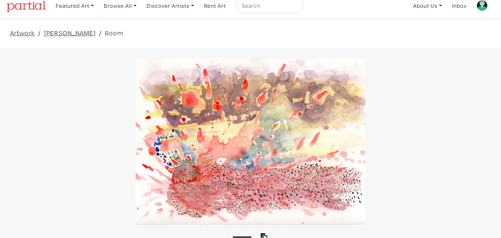
scroll to position [0, 0]
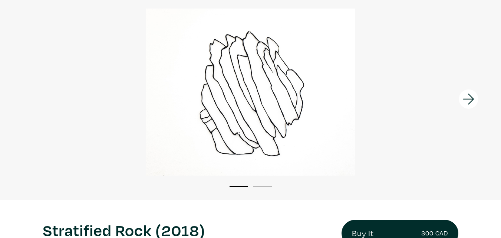
scroll to position [37, 0]
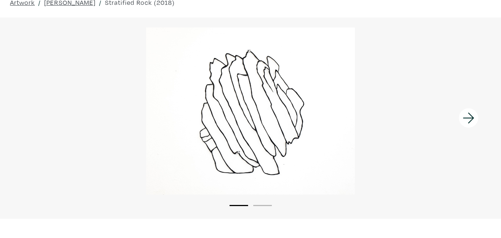
click at [260, 204] on li "2" at bounding box center [262, 204] width 19 height 7
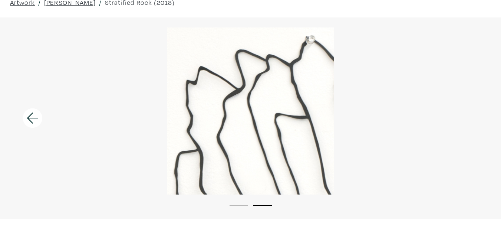
click at [243, 206] on li "1" at bounding box center [239, 204] width 19 height 7
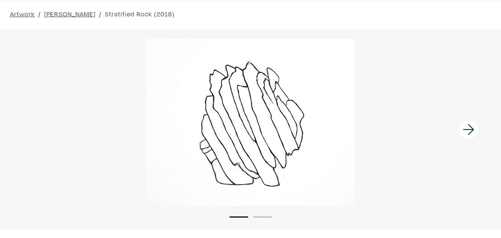
scroll to position [74, 0]
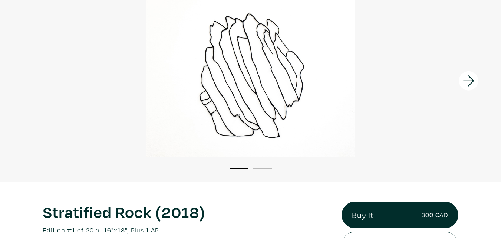
click at [259, 171] on li "2" at bounding box center [262, 167] width 19 height 7
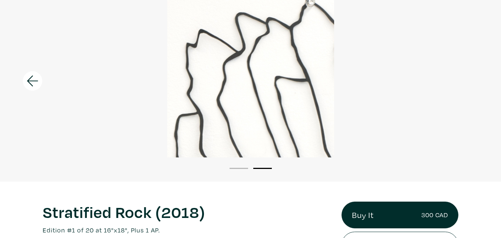
click at [243, 168] on button "1" at bounding box center [239, 168] width 19 height 1
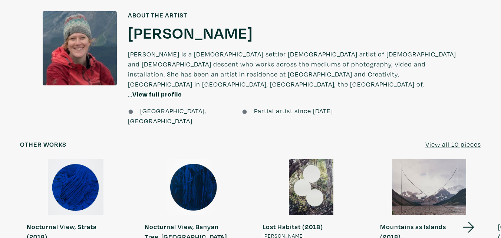
scroll to position [556, 0]
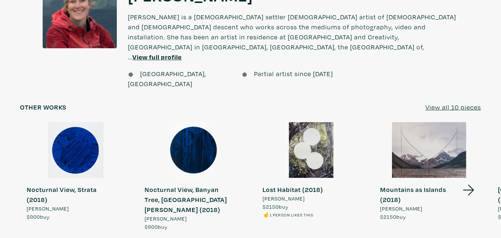
click at [473, 185] on icon at bounding box center [468, 190] width 11 height 11
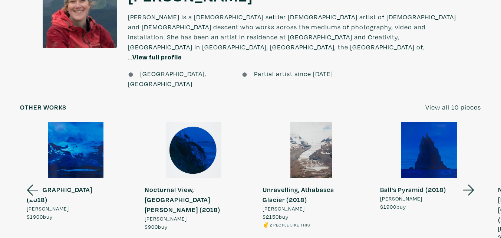
click at [473, 185] on icon at bounding box center [468, 190] width 11 height 11
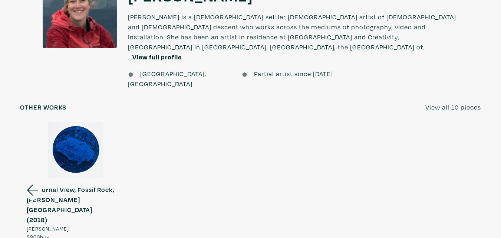
click at [36, 180] on icon at bounding box center [32, 190] width 25 height 20
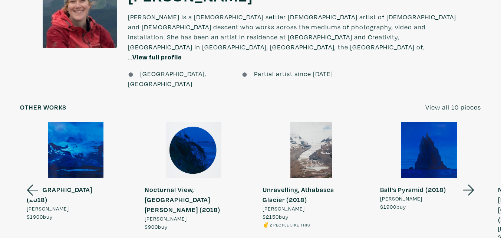
click at [306, 130] on div at bounding box center [311, 150] width 111 height 56
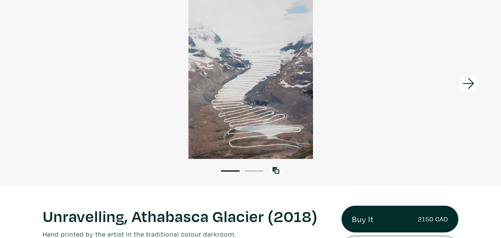
scroll to position [37, 0]
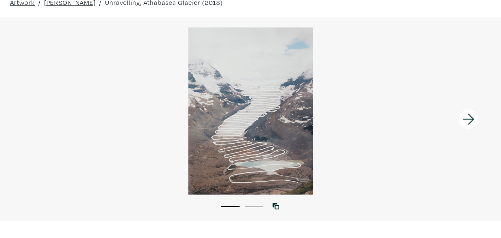
click at [254, 206] on li "2" at bounding box center [254, 205] width 19 height 7
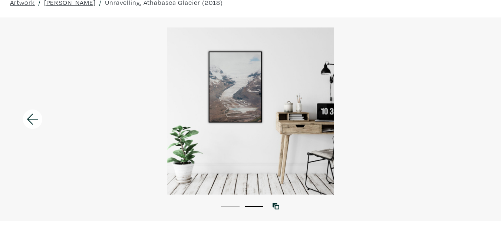
click at [240, 204] on ul "1 2" at bounding box center [242, 205] width 47 height 7
click at [228, 206] on button "1" at bounding box center [230, 206] width 19 height 1
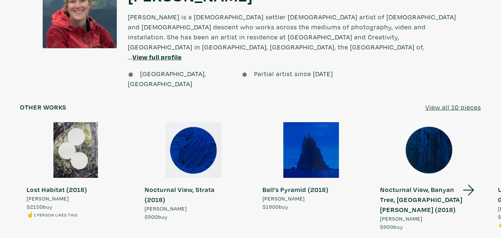
click at [190, 136] on div at bounding box center [193, 150] width 111 height 56
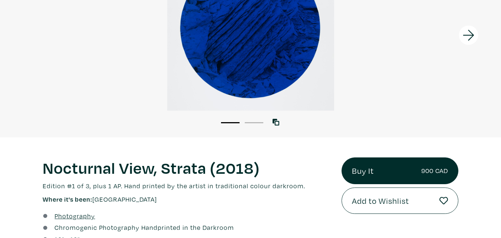
scroll to position [148, 0]
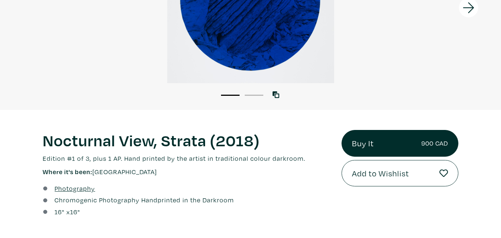
click at [253, 96] on li "2" at bounding box center [254, 94] width 19 height 7
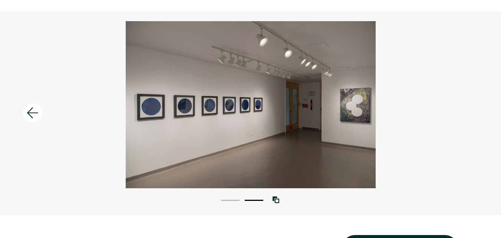
scroll to position [0, 0]
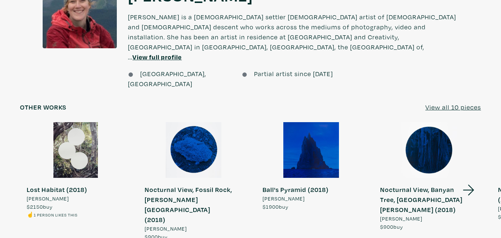
click at [311, 122] on div at bounding box center [311, 150] width 111 height 56
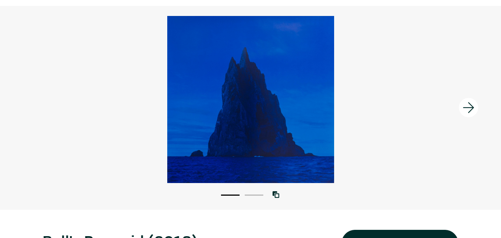
scroll to position [111, 0]
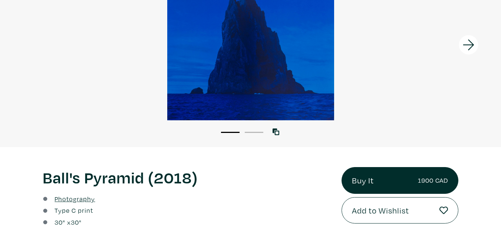
click at [256, 129] on li "2" at bounding box center [254, 131] width 19 height 7
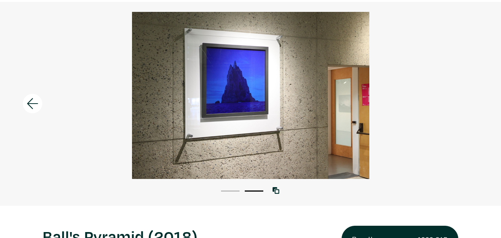
scroll to position [0, 0]
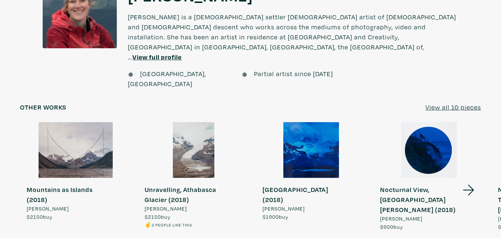
click at [309, 122] on div at bounding box center [311, 150] width 111 height 56
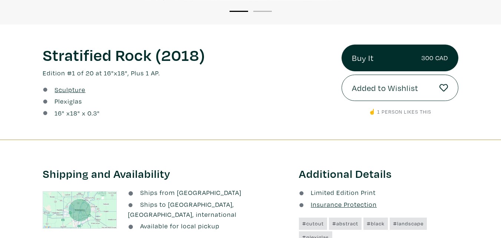
scroll to position [223, 0]
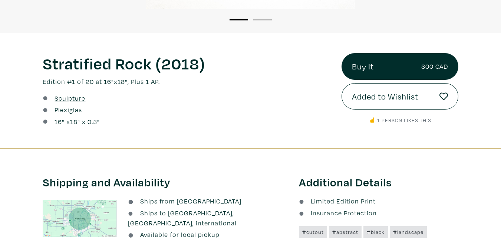
click at [59, 98] on u "Sculpture" at bounding box center [70, 98] width 31 height 9
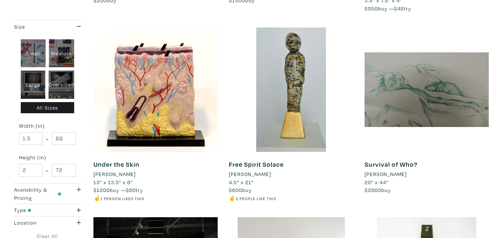
scroll to position [853, 0]
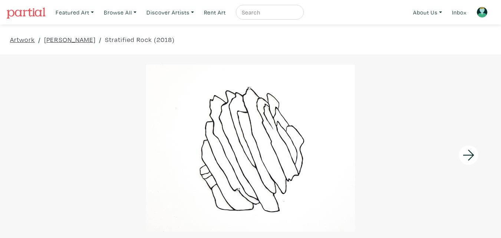
scroll to position [74, 0]
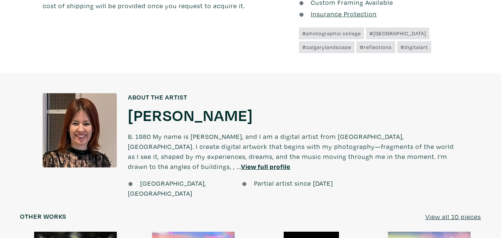
scroll to position [594, 0]
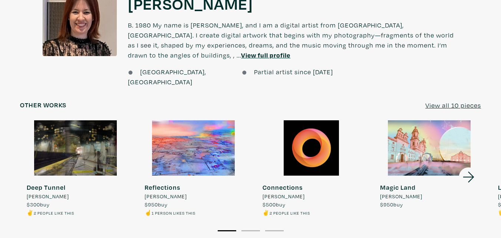
click at [471, 171] on icon at bounding box center [468, 176] width 11 height 11
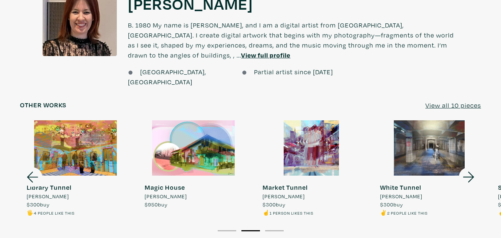
click at [470, 168] on icon at bounding box center [468, 177] width 25 height 20
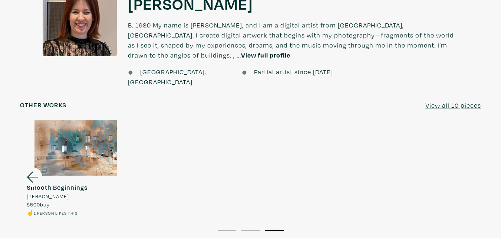
click at [31, 167] on icon at bounding box center [32, 177] width 25 height 20
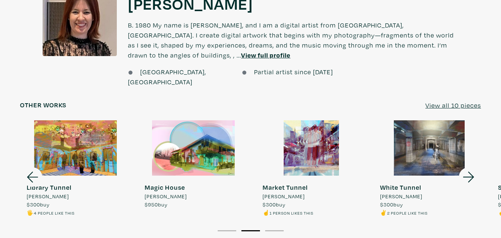
click at [32, 167] on icon at bounding box center [32, 177] width 25 height 20
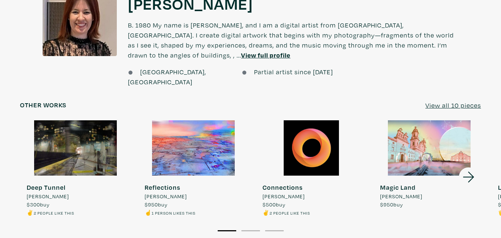
click at [171, 144] on div at bounding box center [193, 148] width 111 height 56
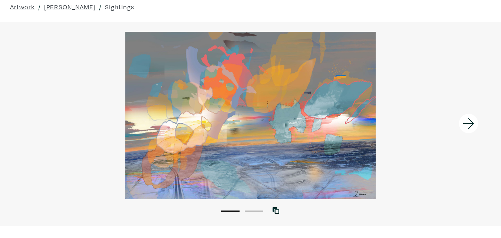
scroll to position [74, 0]
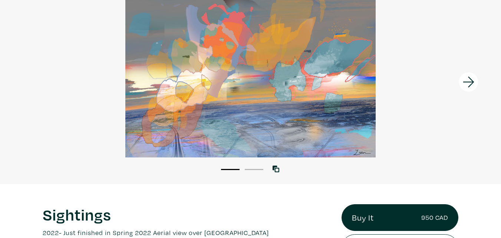
click at [249, 169] on button "2" at bounding box center [254, 169] width 19 height 1
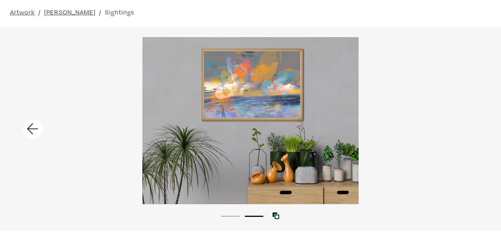
scroll to position [0, 0]
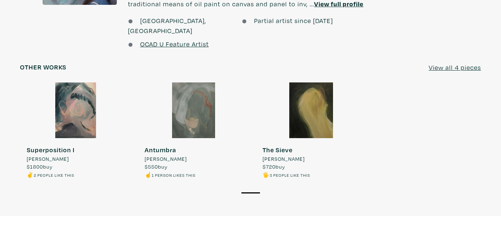
scroll to position [631, 0]
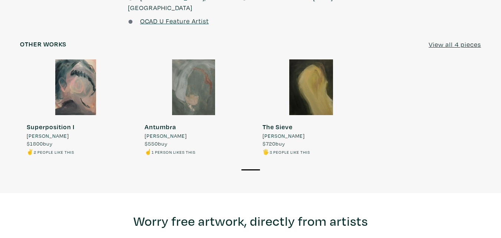
click at [316, 70] on div at bounding box center [311, 87] width 111 height 56
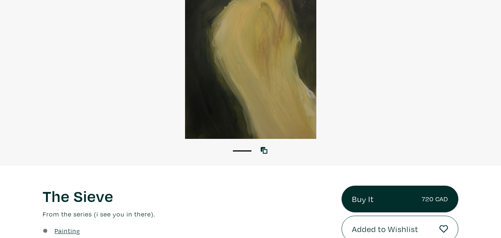
scroll to position [37, 0]
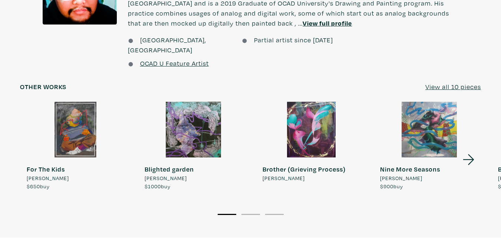
scroll to position [594, 0]
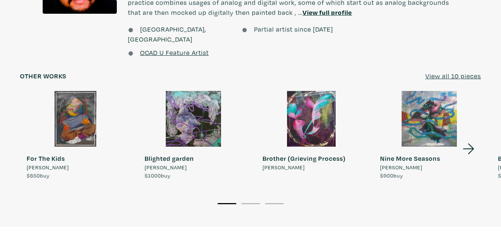
click at [467, 139] on icon at bounding box center [468, 149] width 25 height 20
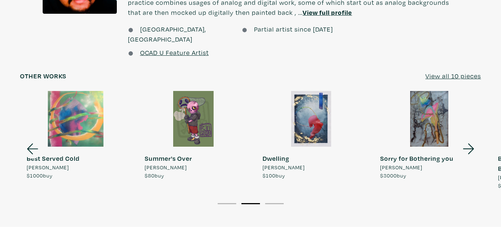
click at [467, 139] on icon at bounding box center [468, 149] width 25 height 20
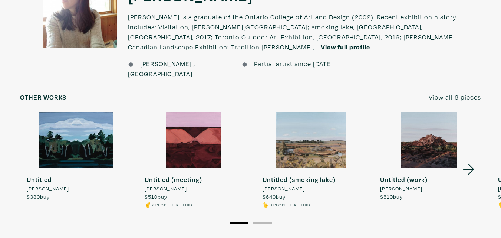
scroll to position [594, 0]
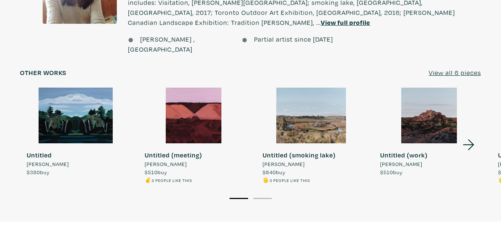
click at [470, 135] on icon at bounding box center [468, 145] width 25 height 20
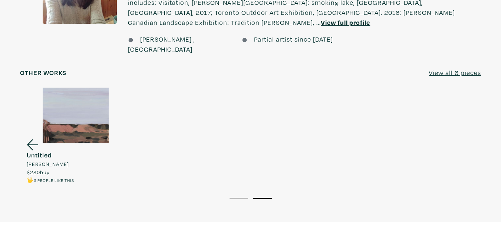
click at [32, 135] on icon at bounding box center [32, 145] width 25 height 20
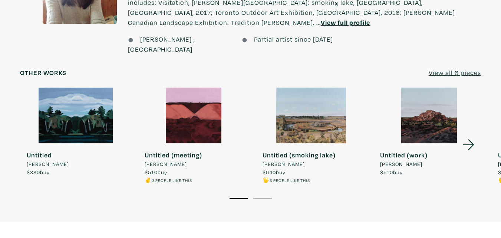
click at [185, 99] on div at bounding box center [193, 116] width 111 height 56
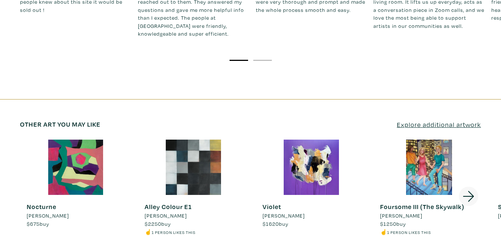
scroll to position [1039, 0]
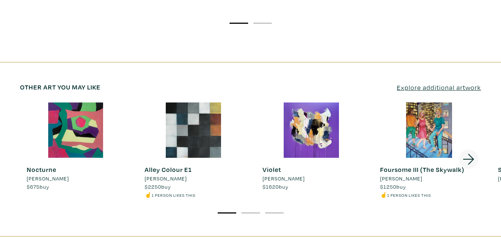
click at [467, 149] on icon at bounding box center [468, 159] width 25 height 20
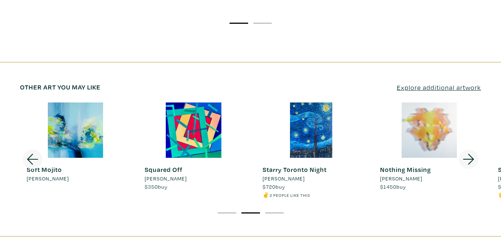
click at [467, 149] on icon at bounding box center [468, 159] width 25 height 20
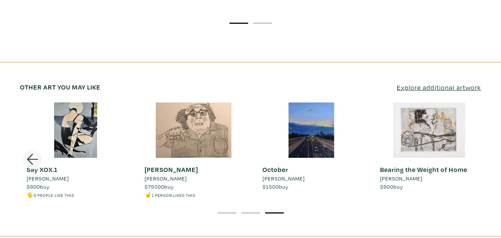
click at [29, 149] on icon at bounding box center [32, 159] width 25 height 20
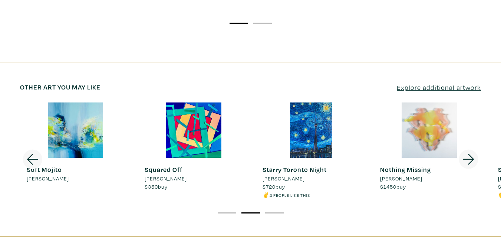
click at [437, 108] on div at bounding box center [429, 130] width 111 height 56
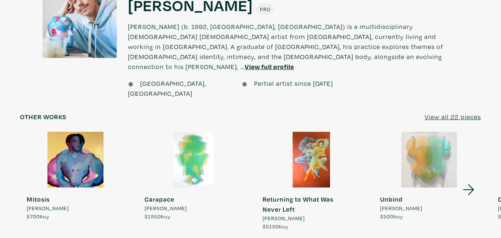
scroll to position [556, 0]
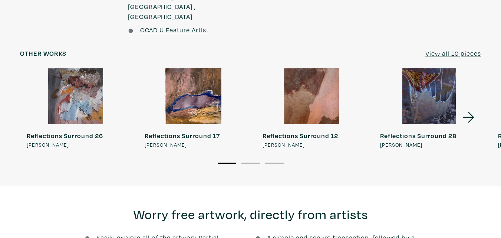
scroll to position [668, 0]
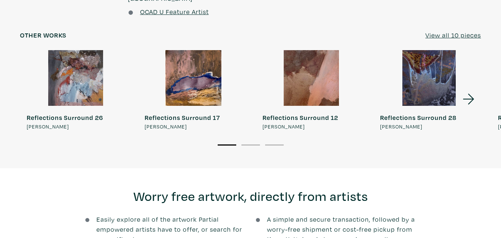
click at [472, 89] on icon at bounding box center [468, 99] width 25 height 20
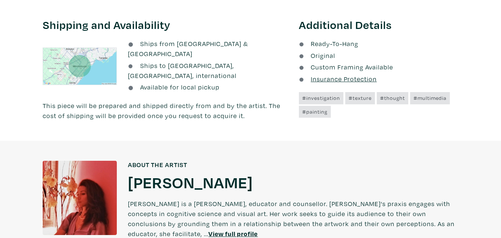
scroll to position [260, 0]
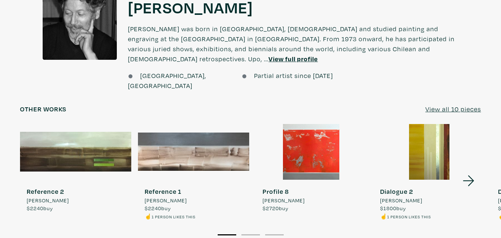
scroll to position [556, 0]
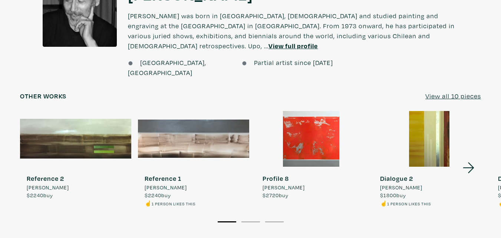
click at [323, 120] on div at bounding box center [311, 139] width 111 height 56
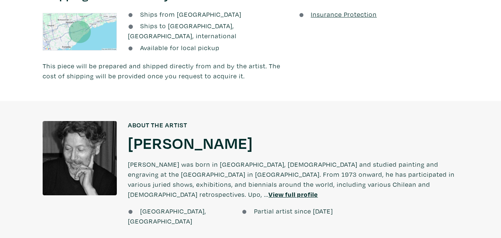
scroll to position [519, 0]
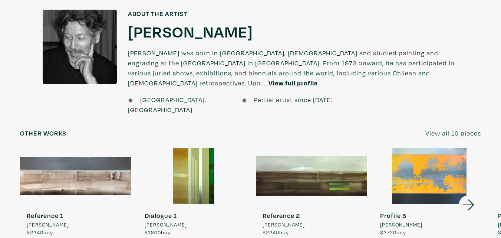
click at [196, 160] on div at bounding box center [193, 176] width 111 height 56
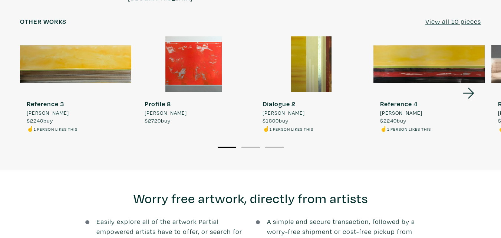
scroll to position [523, 0]
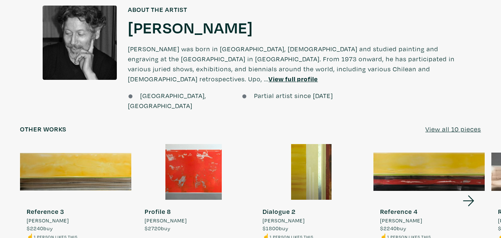
click at [201, 170] on div at bounding box center [193, 172] width 111 height 56
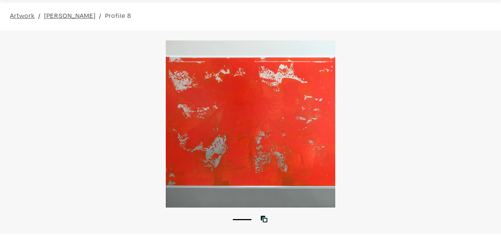
scroll to position [37, 0]
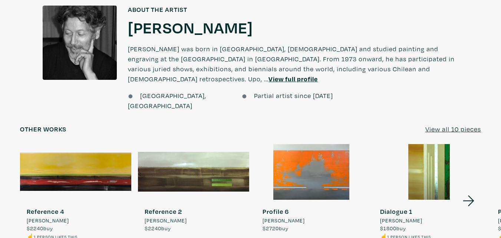
click at [473, 196] on icon at bounding box center [468, 201] width 11 height 11
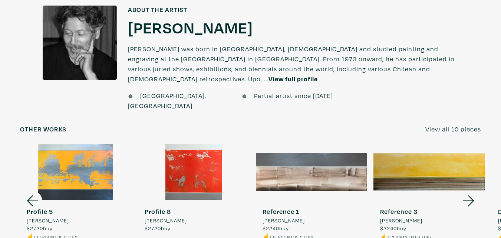
click at [473, 196] on icon at bounding box center [468, 201] width 11 height 11
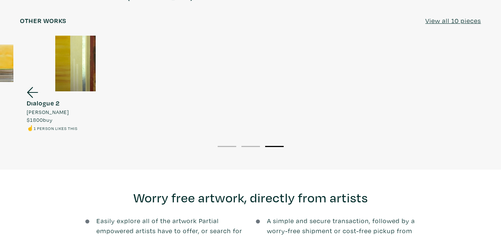
scroll to position [635, 0]
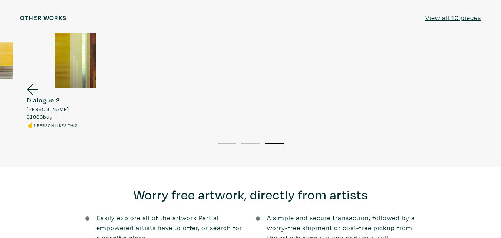
click at [221, 139] on li "1" at bounding box center [227, 142] width 19 height 7
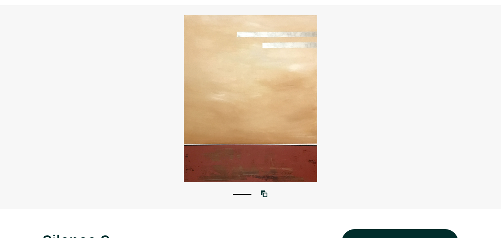
scroll to position [4, 0]
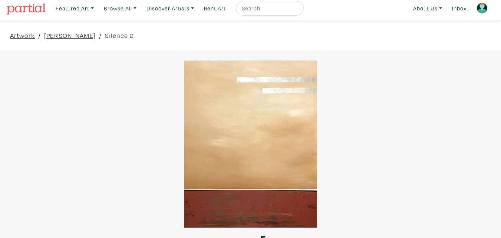
click at [221, 127] on div at bounding box center [250, 143] width 501 height 167
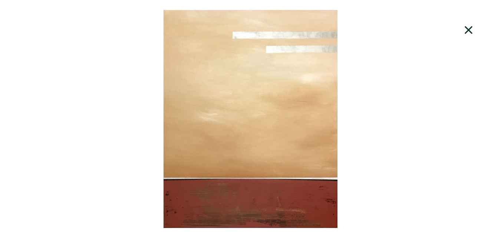
click at [470, 30] on icon at bounding box center [469, 30] width 8 height 8
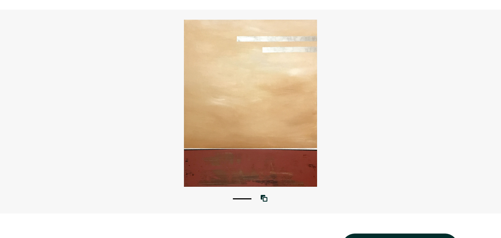
scroll to position [0, 0]
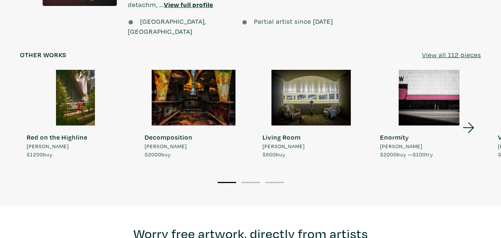
scroll to position [594, 0]
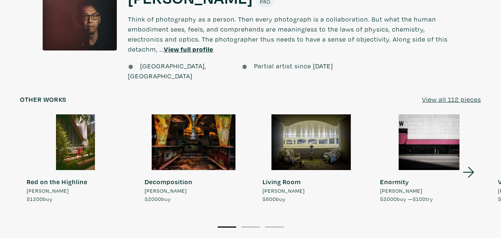
click at [473, 162] on icon at bounding box center [468, 172] width 25 height 20
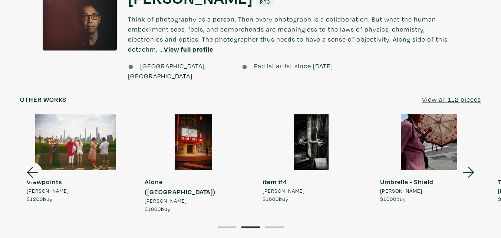
click at [473, 162] on icon at bounding box center [468, 172] width 25 height 20
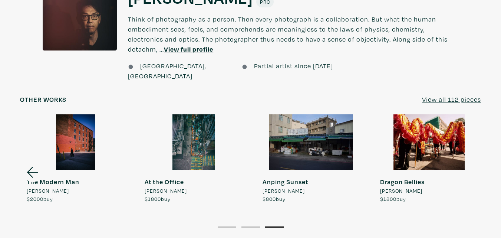
click at [473, 149] on div at bounding box center [429, 142] width 111 height 56
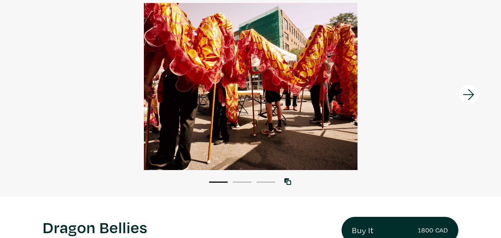
scroll to position [74, 0]
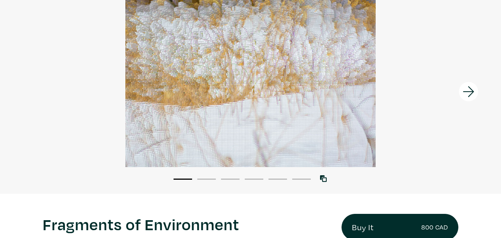
scroll to position [74, 0]
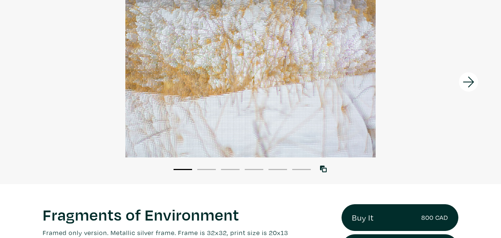
click at [208, 168] on li "2" at bounding box center [206, 168] width 19 height 7
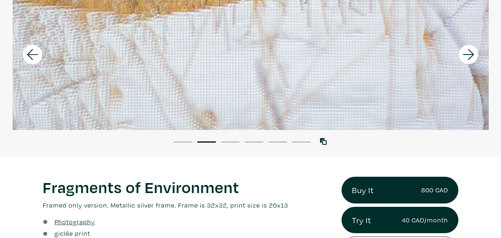
scroll to position [111, 0]
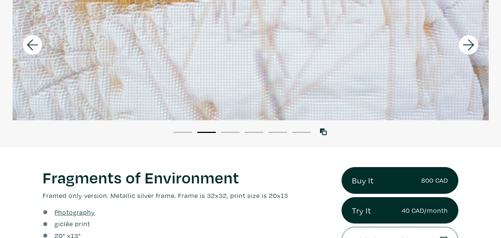
click at [250, 132] on button "4" at bounding box center [254, 132] width 19 height 1
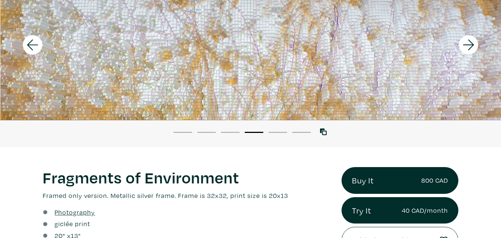
click at [280, 131] on li "5" at bounding box center [278, 131] width 19 height 7
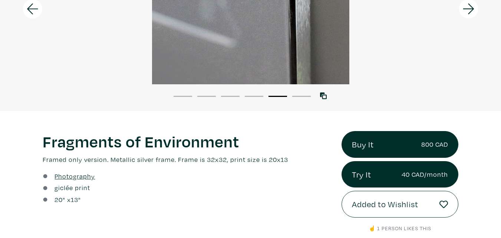
scroll to position [148, 0]
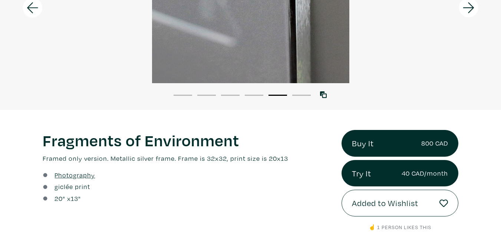
click at [309, 95] on button "6" at bounding box center [301, 95] width 19 height 1
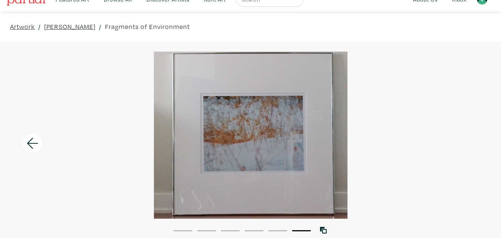
scroll to position [0, 0]
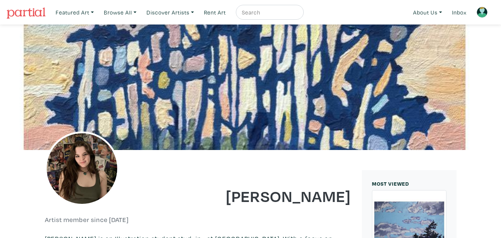
click at [487, 10] on img at bounding box center [482, 12] width 11 height 11
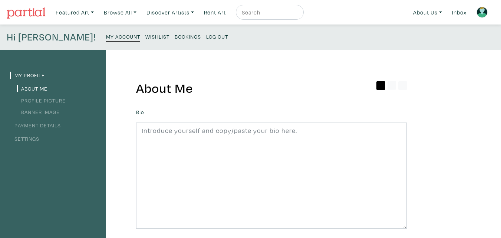
click at [483, 13] on img at bounding box center [482, 12] width 11 height 11
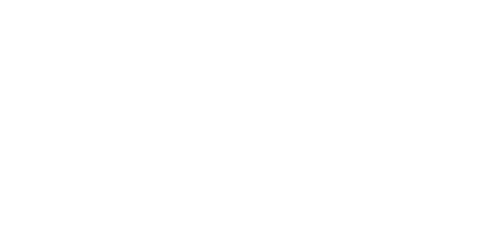
scroll to position [260, 0]
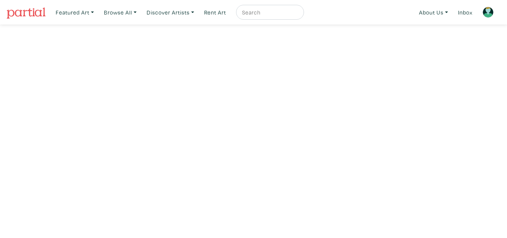
click at [487, 12] on img at bounding box center [487, 12] width 11 height 11
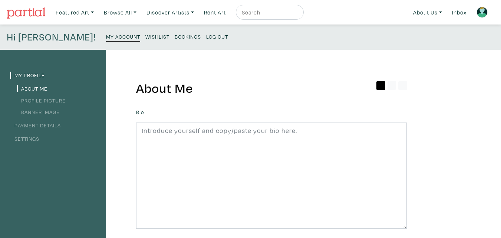
click at [145, 39] on small "Wishlist" at bounding box center [157, 36] width 24 height 7
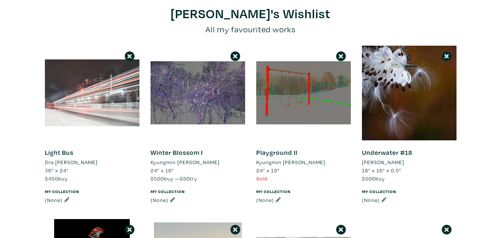
scroll to position [74, 0]
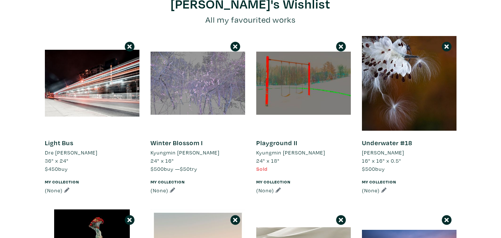
click at [191, 88] on div at bounding box center [198, 83] width 95 height 95
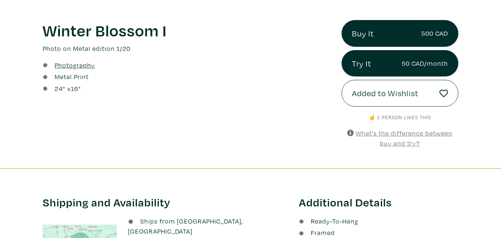
scroll to position [260, 0]
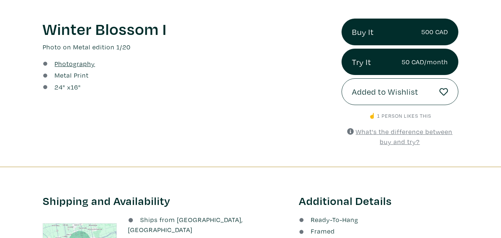
click at [408, 132] on u "What's the difference between buy and try?" at bounding box center [404, 136] width 97 height 19
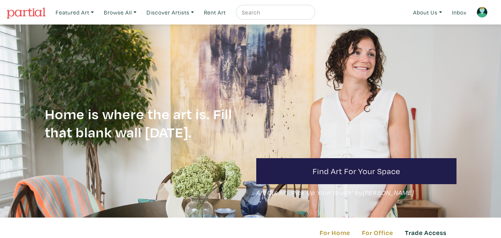
drag, startPoint x: 276, startPoint y: 11, endPoint x: 264, endPoint y: 10, distance: 11.9
click at [276, 11] on input "text" at bounding box center [274, 12] width 67 height 9
type input "[PERSON_NAME]"
click at [310, 14] on button "submit" at bounding box center [310, 14] width 0 height 0
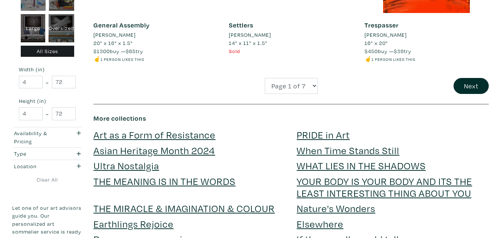
scroll to position [1558, 0]
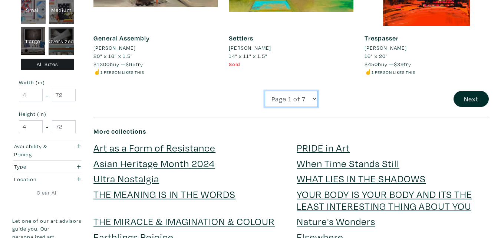
click at [313, 99] on select "Page 1 of 7 Page 2 of 7 Page 3 of 7 Page 4 of 7 Page 5 of 7 Page 6 of 7 Page 7 …" at bounding box center [291, 99] width 53 height 16
select select "2"
click at [265, 91] on select "Page 1 of 7 Page 2 of 7 Page 3 of 7 Page 4 of 7 Page 5 of 7 Page 6 of 7 Page 7 …" at bounding box center [291, 99] width 53 height 16
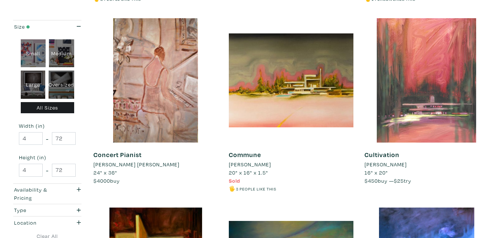
scroll to position [445, 0]
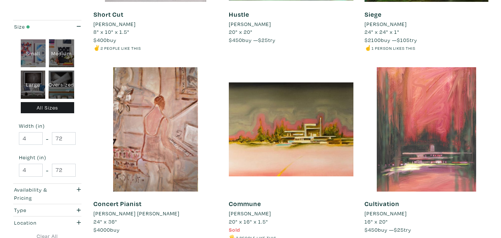
click at [427, 104] on div at bounding box center [427, 129] width 124 height 124
click at [433, 111] on div at bounding box center [427, 129] width 124 height 124
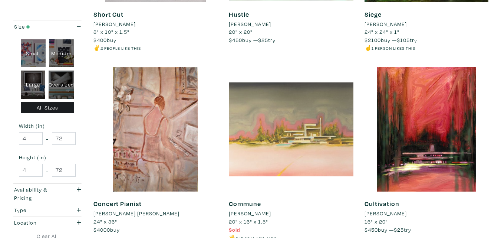
click at [315, 139] on div at bounding box center [291, 129] width 124 height 124
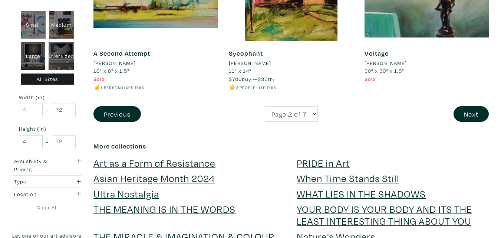
scroll to position [1558, 0]
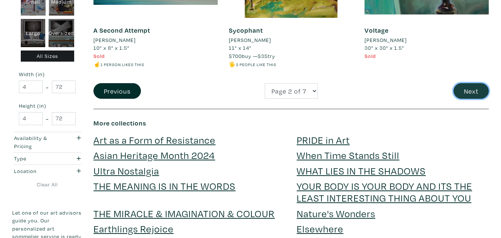
click at [473, 87] on button "Next" at bounding box center [471, 91] width 35 height 16
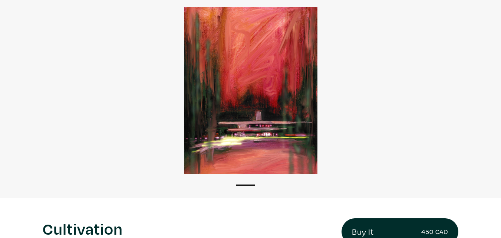
scroll to position [37, 0]
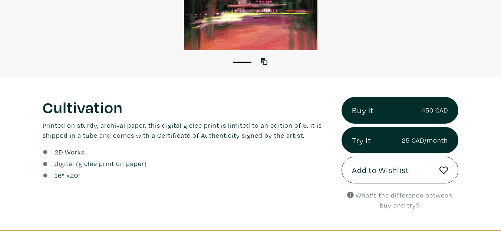
scroll to position [185, 0]
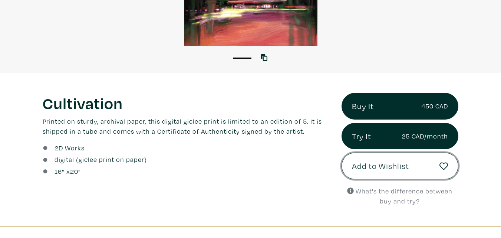
click at [387, 170] on span "Add to Wishlist" at bounding box center [380, 166] width 57 height 13
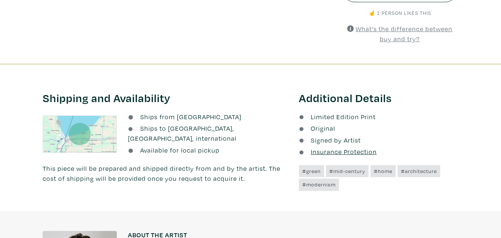
scroll to position [185, 0]
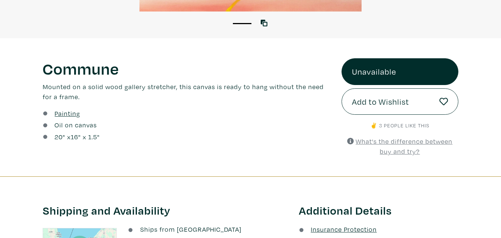
scroll to position [223, 0]
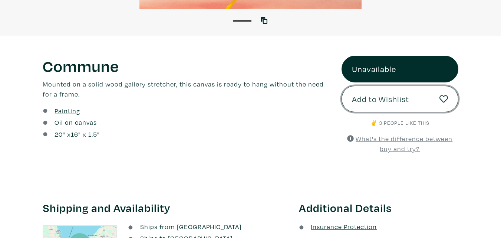
click at [388, 101] on span "Add to Wishlist" at bounding box center [380, 99] width 57 height 13
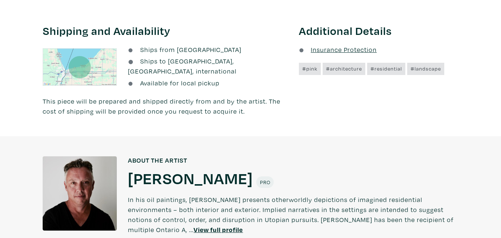
scroll to position [223, 0]
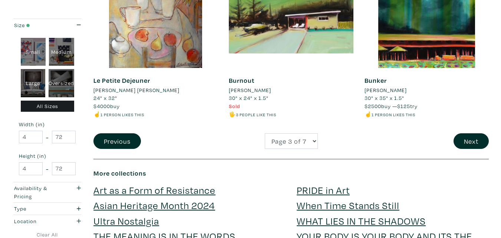
scroll to position [1521, 0]
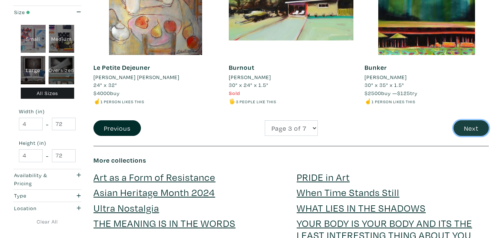
click at [471, 131] on button "Next" at bounding box center [471, 128] width 35 height 16
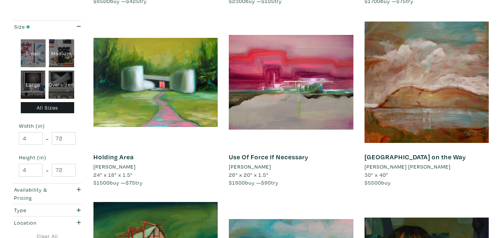
scroll to position [297, 0]
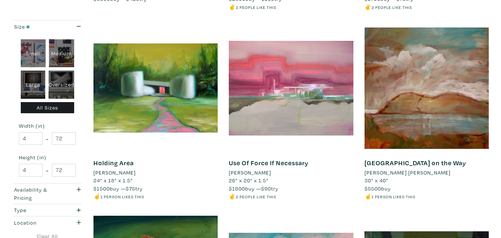
click at [329, 83] on div at bounding box center [291, 88] width 124 height 124
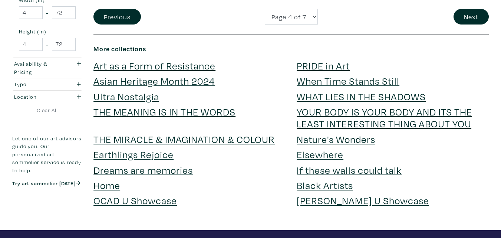
scroll to position [1521, 0]
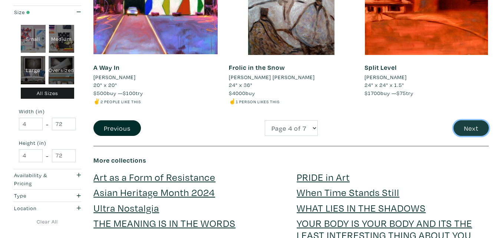
click at [476, 126] on button "Next" at bounding box center [471, 128] width 35 height 16
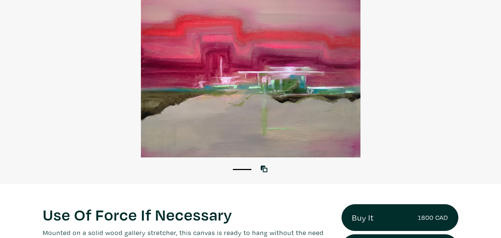
scroll to position [148, 0]
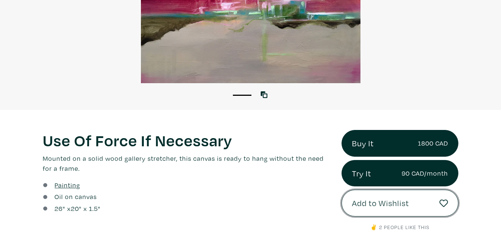
click at [371, 198] on span "Add to Wishlist" at bounding box center [380, 203] width 57 height 13
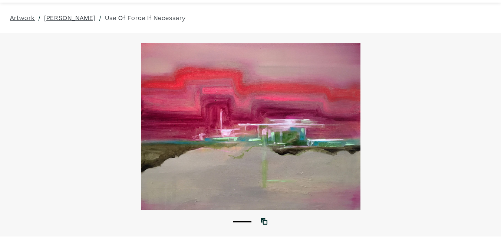
scroll to position [0, 0]
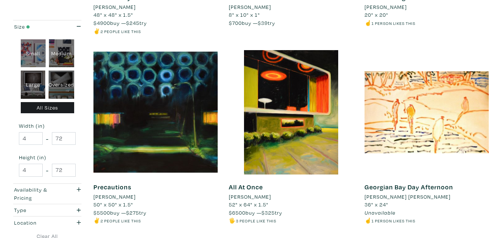
scroll to position [185, 0]
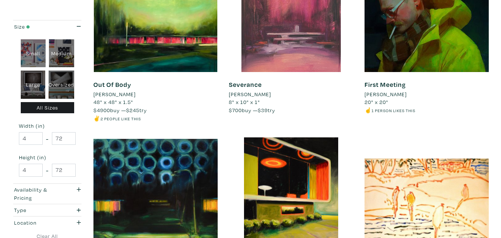
click at [313, 50] on div at bounding box center [291, 10] width 124 height 124
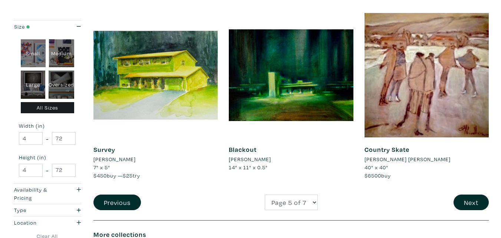
scroll to position [1484, 0]
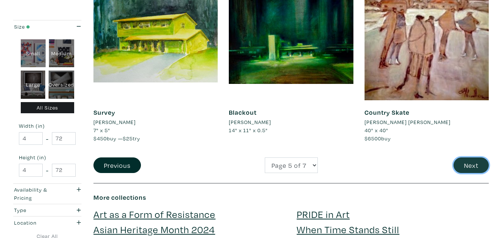
click at [480, 164] on button "Next" at bounding box center [471, 165] width 35 height 16
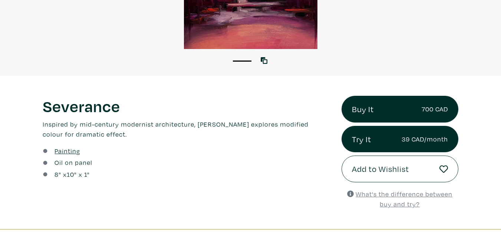
scroll to position [185, 0]
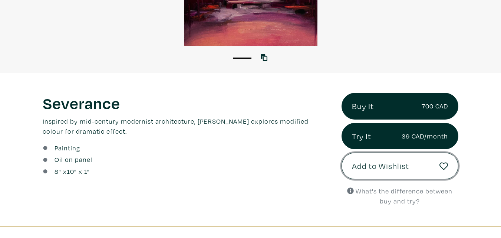
click at [385, 167] on span "Add to Wishlist" at bounding box center [380, 166] width 57 height 13
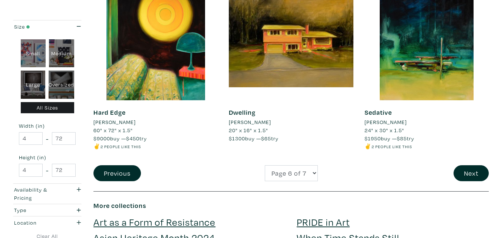
scroll to position [1558, 0]
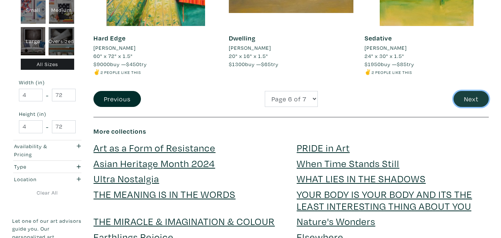
click at [472, 98] on button "Next" at bounding box center [471, 99] width 35 height 16
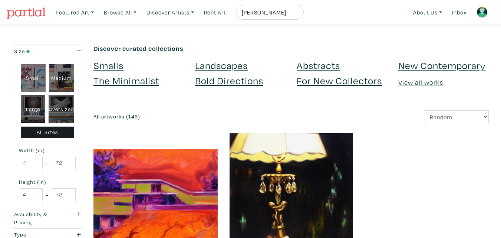
click at [483, 14] on img at bounding box center [482, 12] width 11 height 11
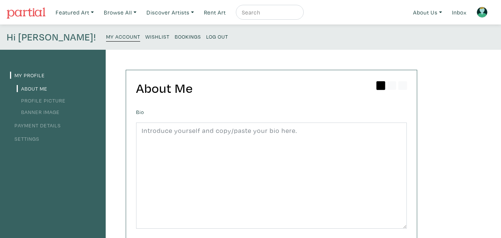
click at [145, 35] on small "Wishlist" at bounding box center [157, 36] width 24 height 7
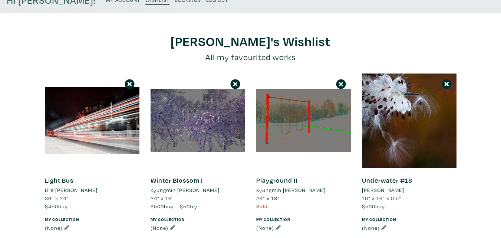
scroll to position [37, 0]
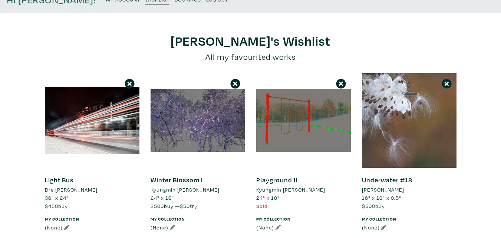
click at [400, 102] on div at bounding box center [409, 120] width 95 height 95
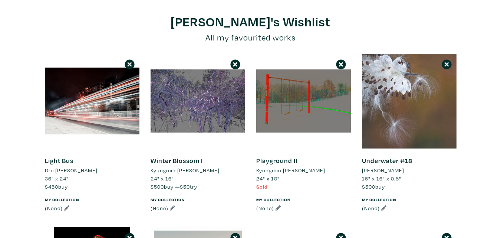
scroll to position [74, 0]
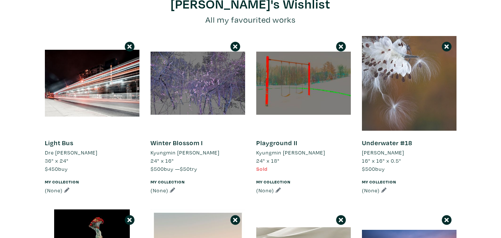
click at [417, 75] on div at bounding box center [409, 83] width 95 height 95
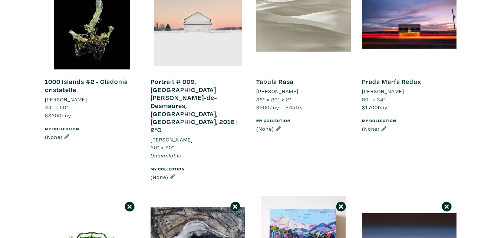
scroll to position [297, 0]
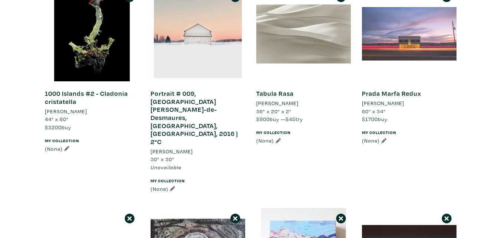
click at [402, 36] on div at bounding box center [409, 34] width 95 height 95
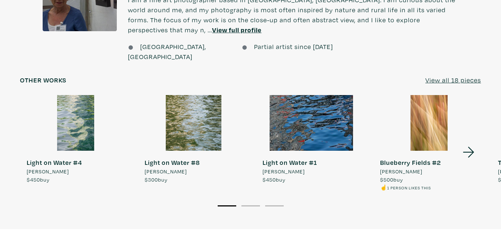
scroll to position [594, 0]
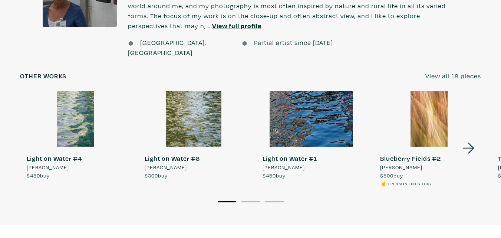
click at [472, 142] on icon at bounding box center [468, 147] width 11 height 11
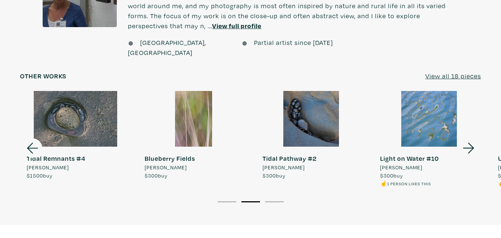
click at [472, 142] on icon at bounding box center [468, 147] width 11 height 11
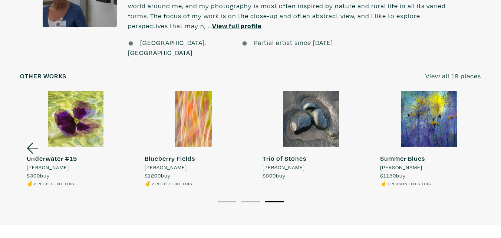
click at [471, 122] on link "Summer Blues Felicity Somerset $1150 buy ☝️ 1 person likes this" at bounding box center [429, 139] width 111 height 96
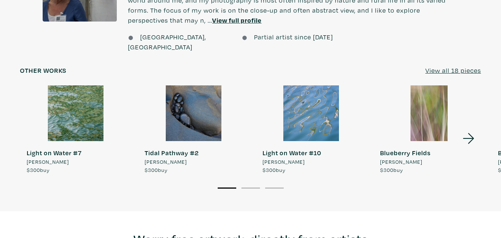
scroll to position [594, 0]
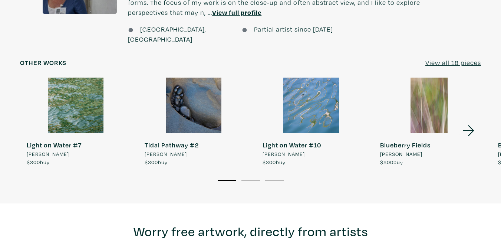
click at [435, 91] on div at bounding box center [429, 106] width 111 height 56
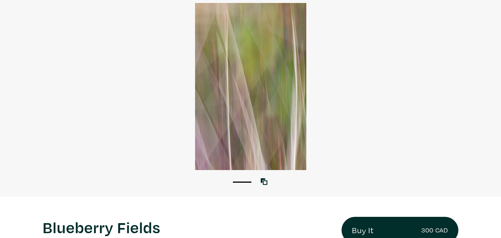
scroll to position [223, 0]
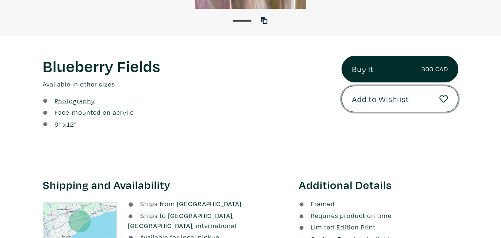
click at [396, 102] on span "Add to Wishlist" at bounding box center [380, 99] width 57 height 13
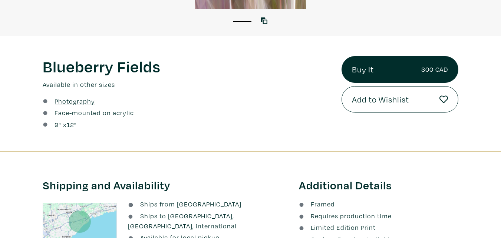
scroll to position [116, 0]
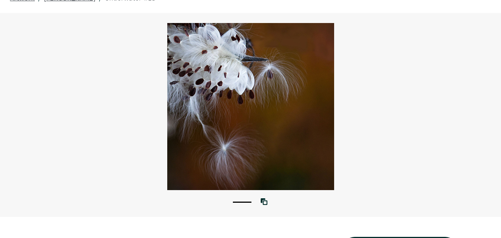
scroll to position [37, 0]
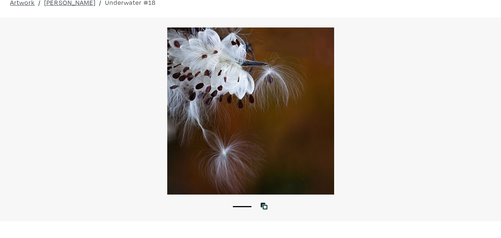
click at [236, 93] on div at bounding box center [250, 110] width 501 height 167
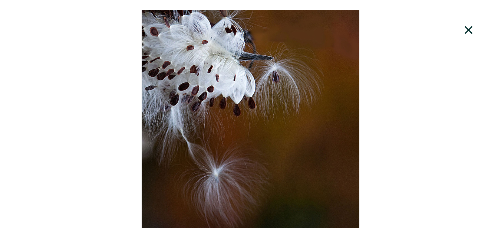
click at [470, 25] on icon at bounding box center [468, 30] width 25 height 20
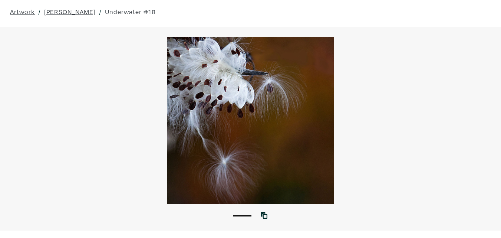
scroll to position [0, 0]
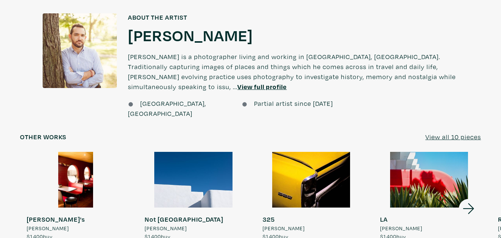
scroll to position [594, 0]
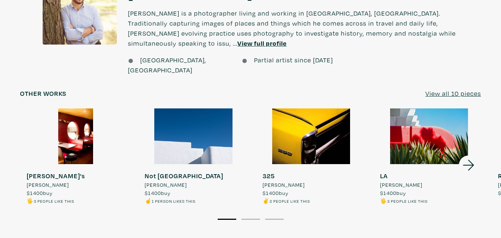
click at [469, 155] on icon at bounding box center [468, 165] width 25 height 20
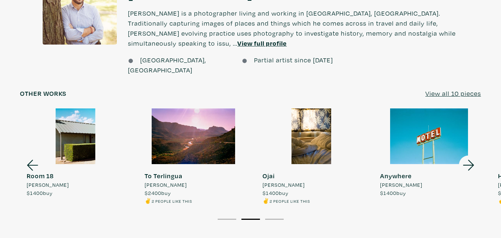
click at [469, 155] on icon at bounding box center [468, 165] width 25 height 20
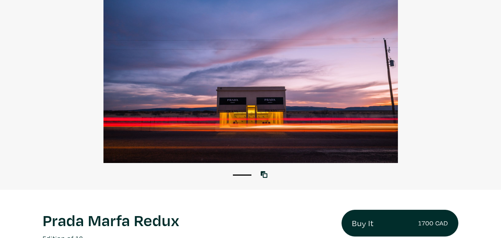
scroll to position [0, 0]
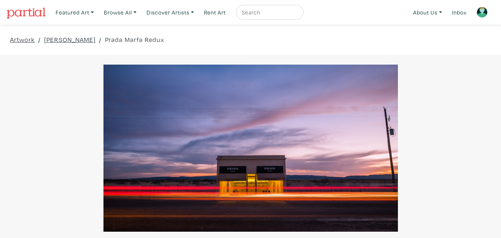
click at [484, 12] on img at bounding box center [482, 12] width 11 height 11
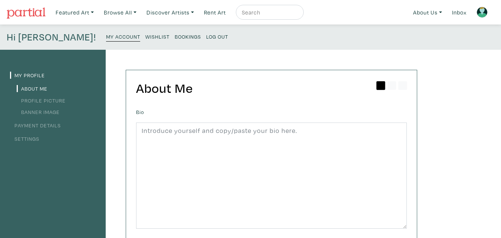
click at [145, 37] on small "Wishlist" at bounding box center [157, 36] width 24 height 7
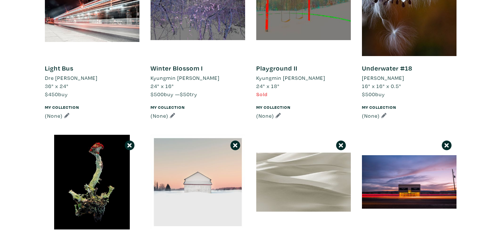
scroll to position [148, 0]
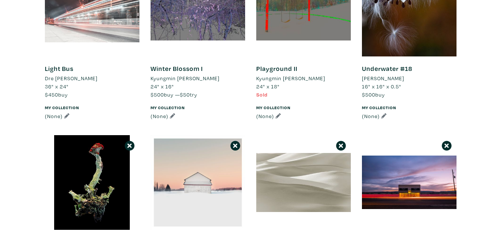
click at [91, 21] on div at bounding box center [92, 9] width 95 height 95
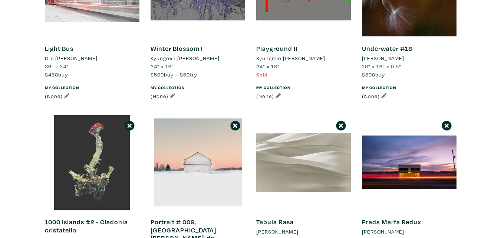
scroll to position [185, 0]
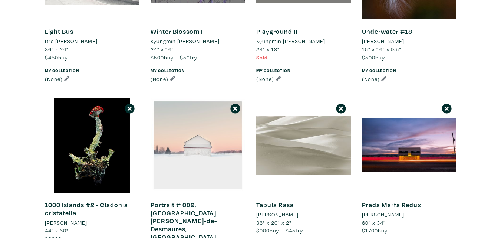
click at [194, 145] on div at bounding box center [198, 145] width 95 height 95
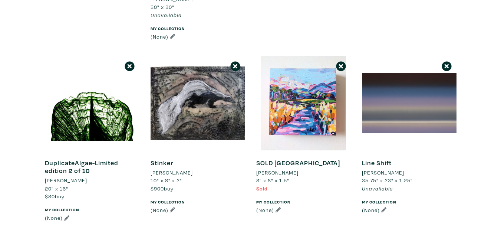
scroll to position [445, 0]
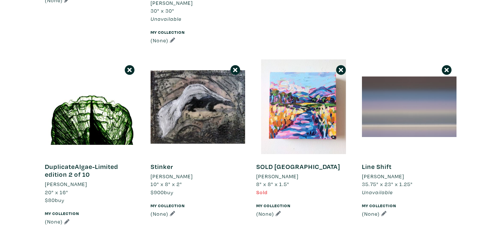
click at [398, 72] on div at bounding box center [409, 106] width 95 height 95
click at [393, 75] on div at bounding box center [409, 106] width 95 height 95
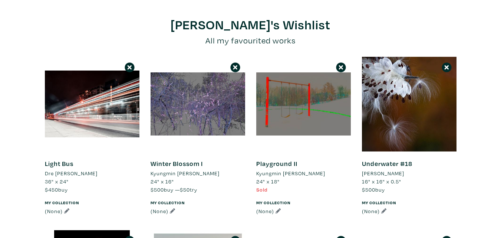
scroll to position [0, 0]
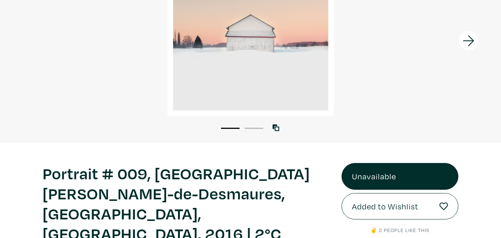
scroll to position [111, 0]
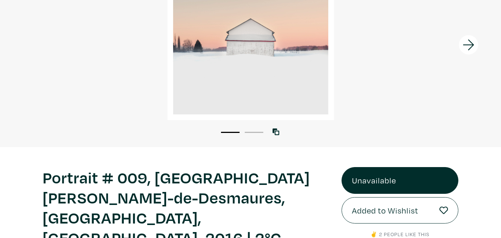
click at [256, 135] on li "2" at bounding box center [254, 131] width 19 height 7
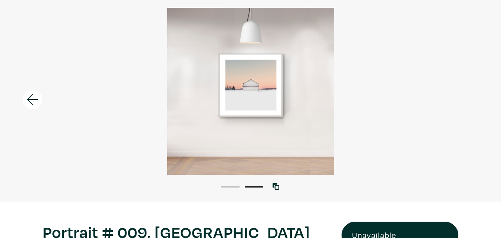
scroll to position [37, 0]
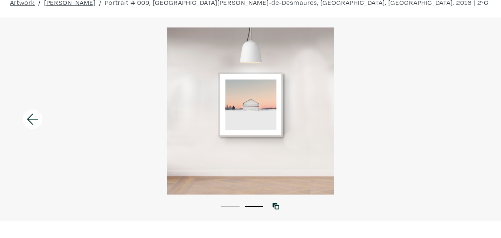
click at [229, 207] on li "1" at bounding box center [230, 205] width 19 height 7
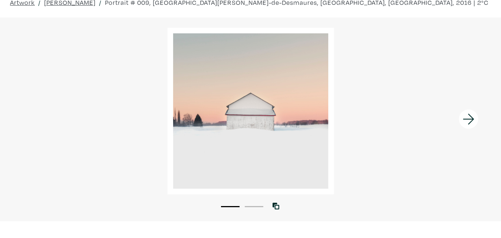
click at [260, 115] on div at bounding box center [250, 110] width 501 height 167
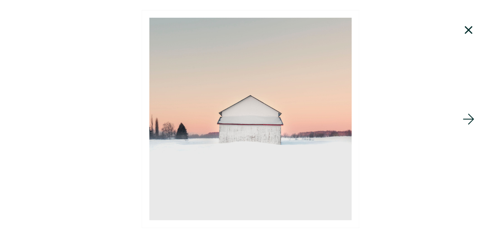
click at [466, 29] on icon at bounding box center [468, 30] width 25 height 20
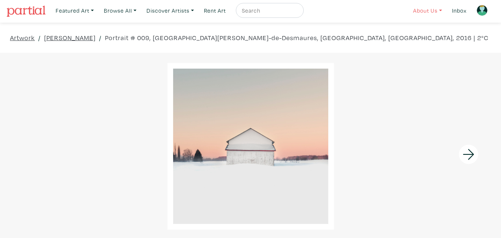
scroll to position [0, 0]
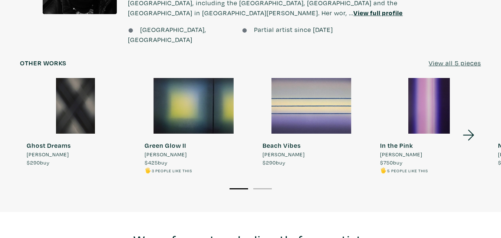
scroll to position [594, 0]
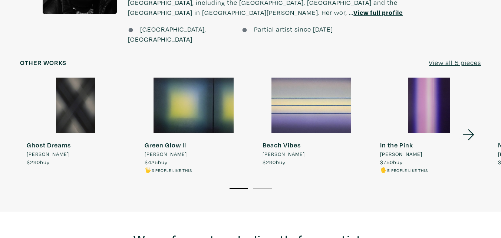
click at [473, 125] on icon at bounding box center [468, 135] width 25 height 20
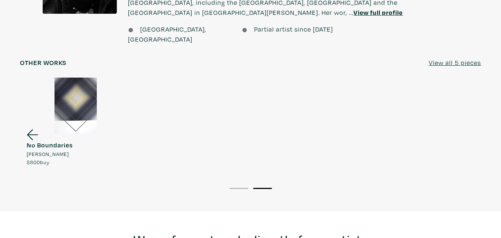
click at [32, 125] on icon at bounding box center [32, 135] width 25 height 20
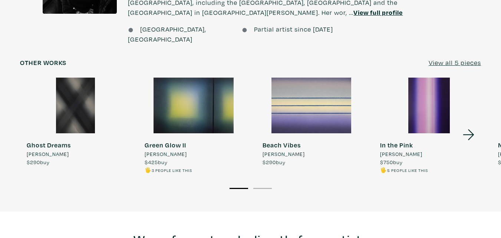
click at [427, 80] on div at bounding box center [429, 106] width 111 height 56
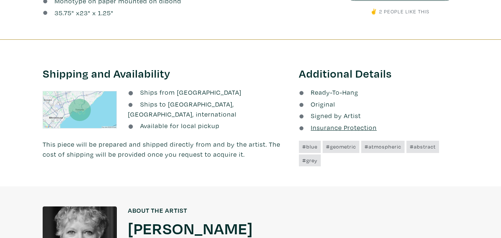
scroll to position [594, 0]
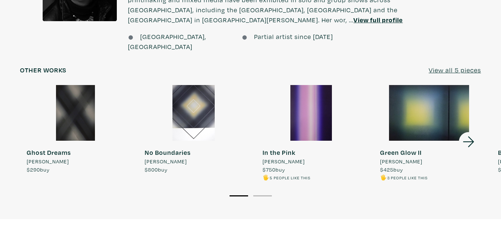
click at [323, 96] on div at bounding box center [311, 113] width 111 height 56
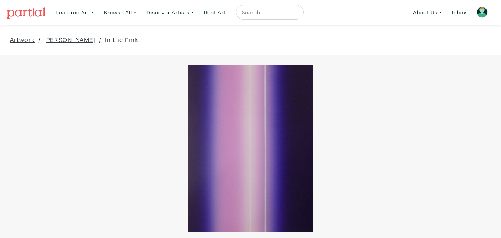
click at [307, 134] on div at bounding box center [250, 148] width 501 height 167
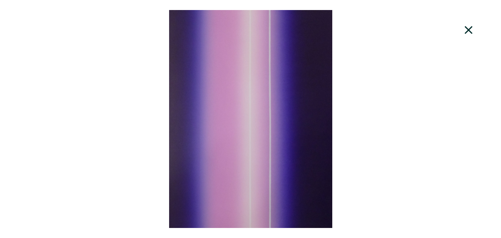
click at [473, 30] on icon at bounding box center [468, 30] width 25 height 20
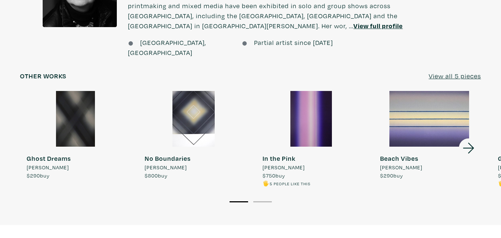
click at [421, 95] on div at bounding box center [429, 119] width 111 height 56
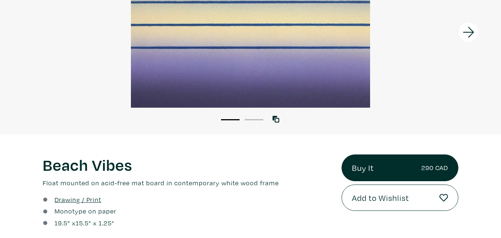
scroll to position [111, 0]
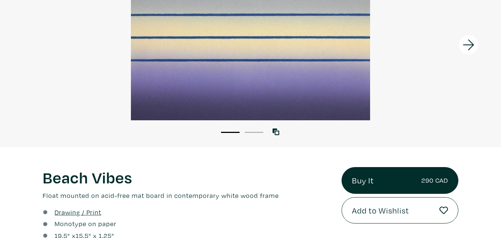
click at [257, 131] on li "2" at bounding box center [254, 131] width 19 height 7
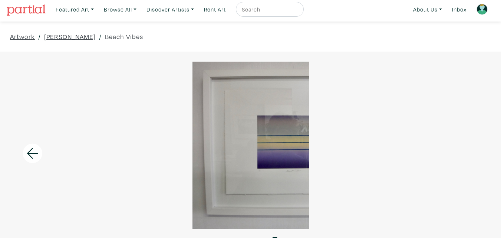
scroll to position [0, 0]
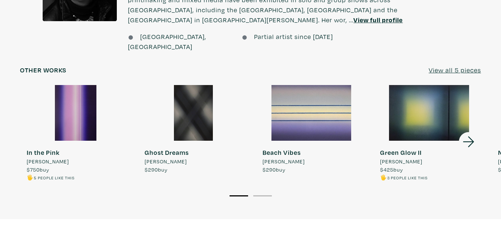
click at [466, 132] on icon at bounding box center [468, 142] width 25 height 20
